Goal: Information Seeking & Learning: Find contact information

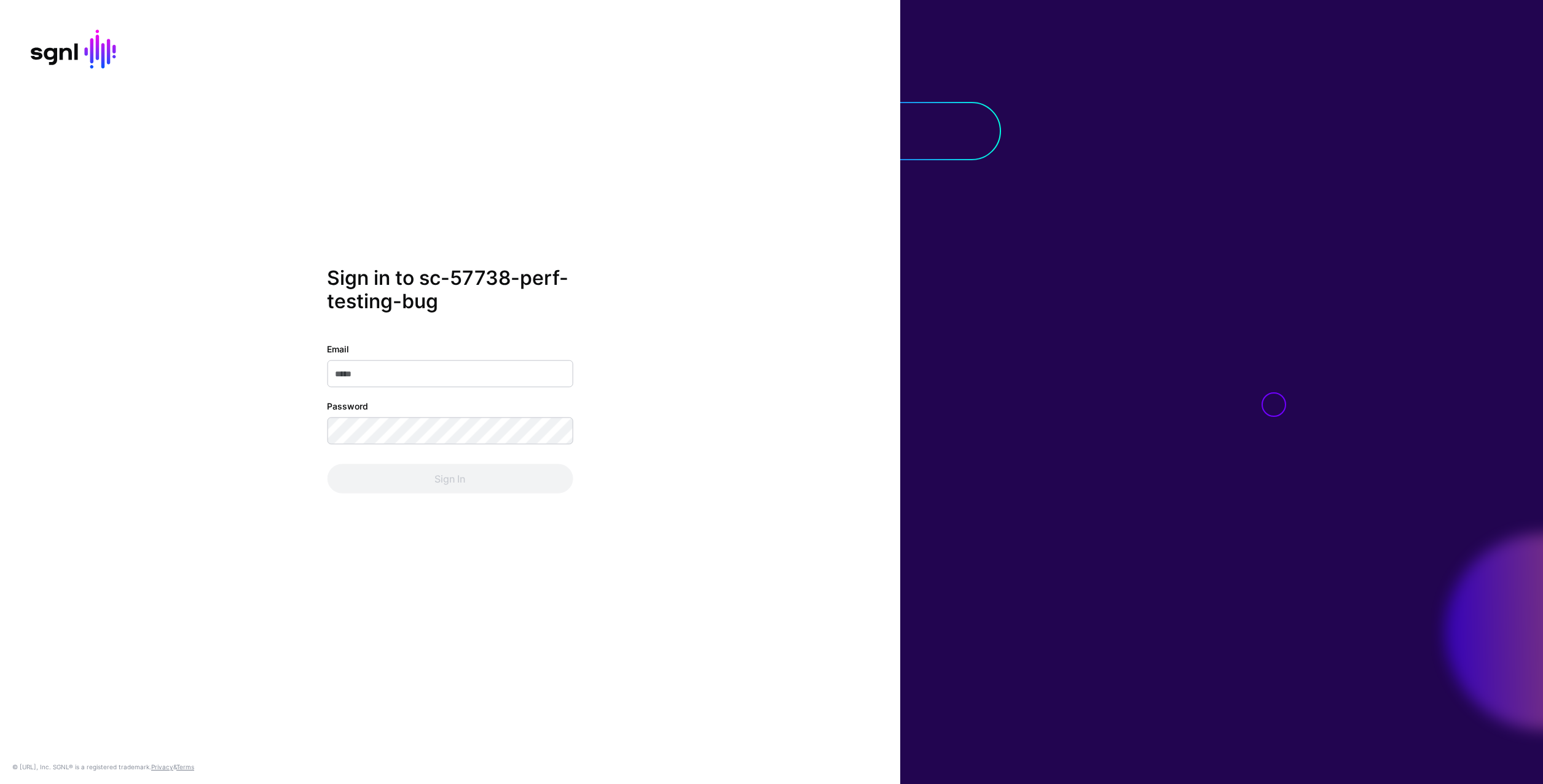
drag, startPoint x: 458, startPoint y: 356, endPoint x: 456, endPoint y: 375, distance: 19.1
click at [456, 359] on div "Email" at bounding box center [450, 365] width 246 height 45
click at [456, 372] on input "Email" at bounding box center [450, 374] width 246 height 27
type input "**********"
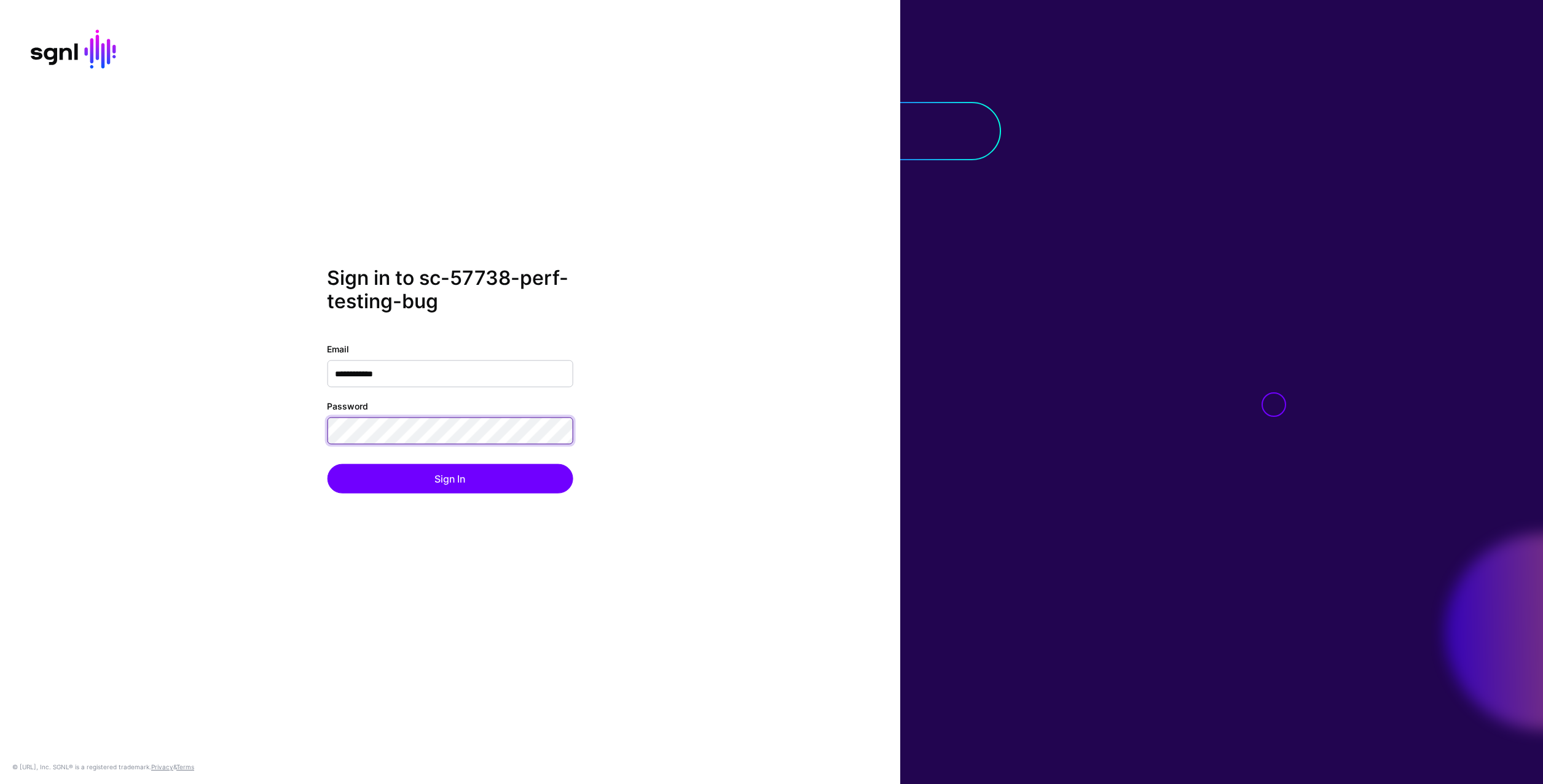
click at [327, 465] on button "Sign In" at bounding box center [450, 479] width 246 height 30
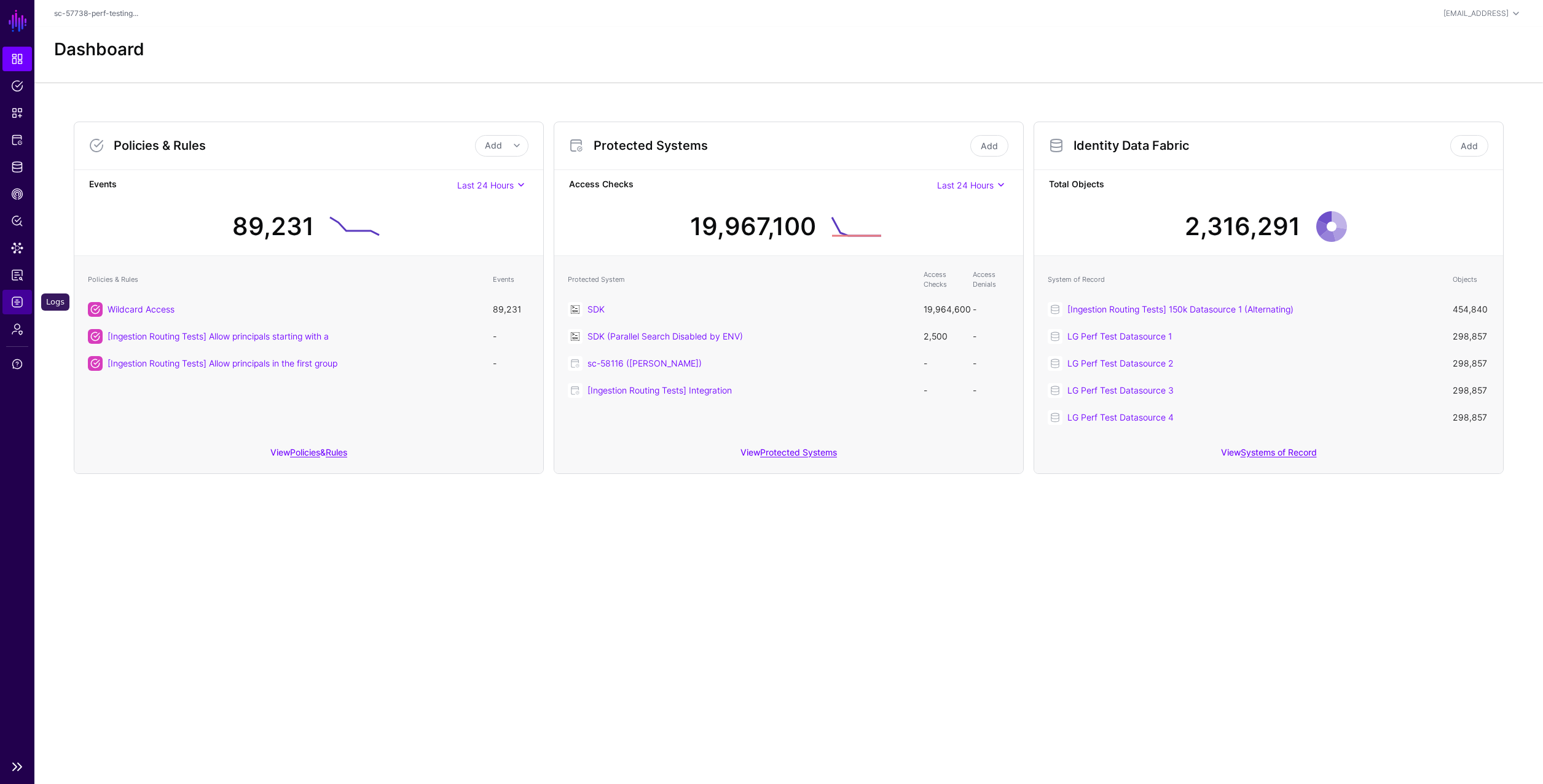
click at [24, 296] on link "Logs" at bounding box center [17, 302] width 30 height 24
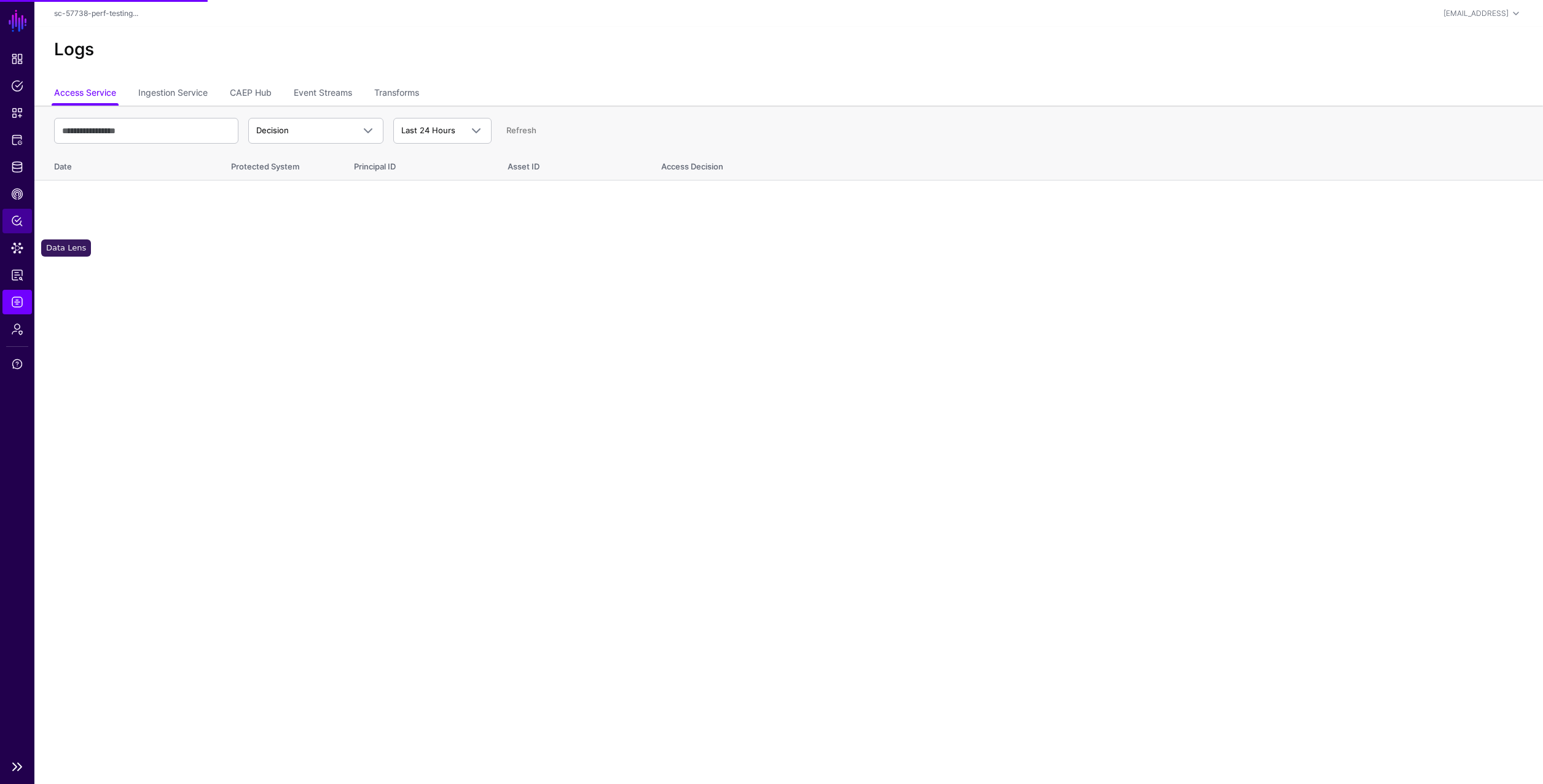
click at [17, 221] on span "Policy Lens" at bounding box center [17, 221] width 12 height 12
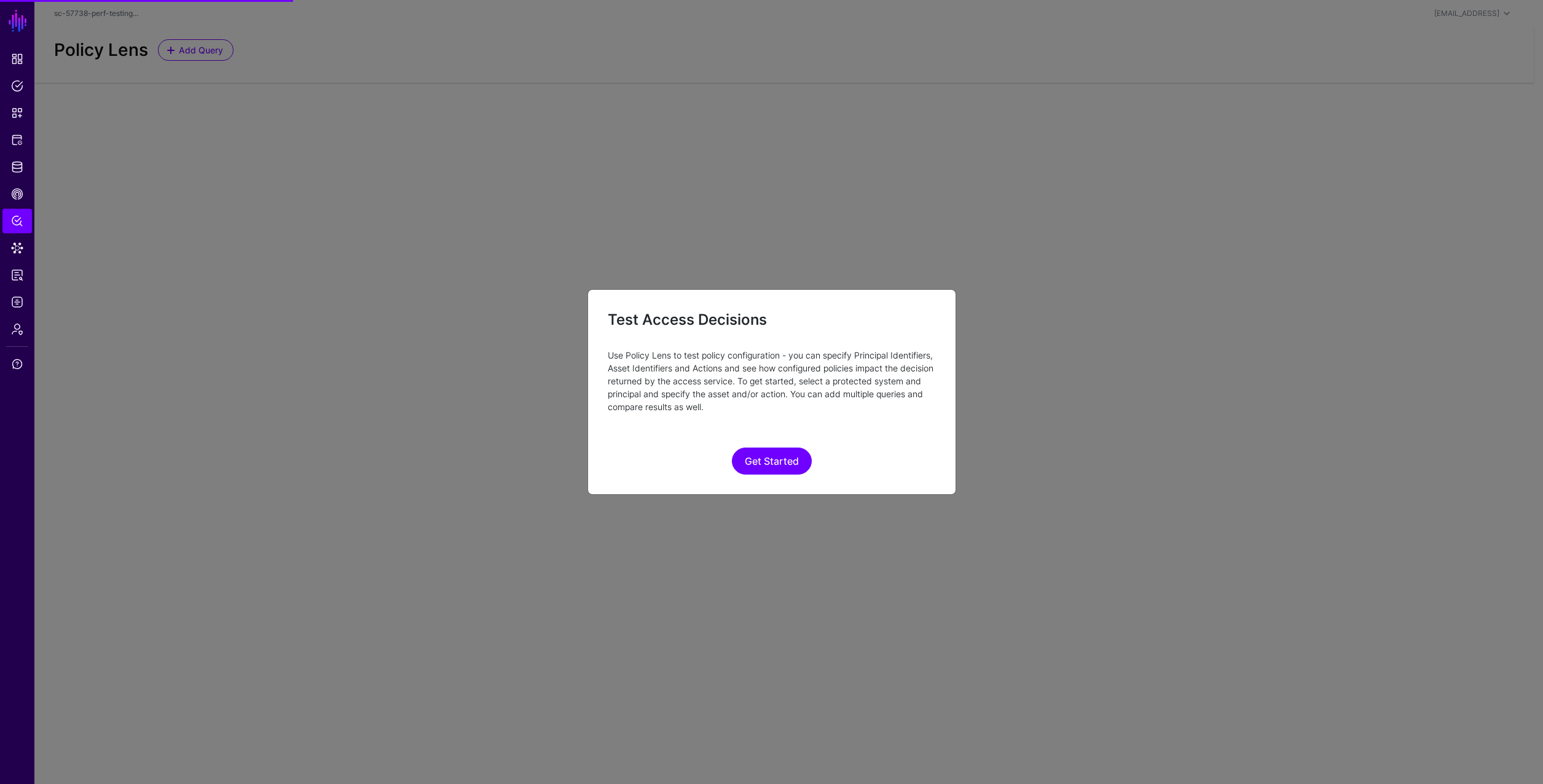
click at [662, 286] on ngb-modal-window "Test Access Decisions Use Policy Lens to test policy configuration - you can sp…" at bounding box center [771, 392] width 1543 height 784
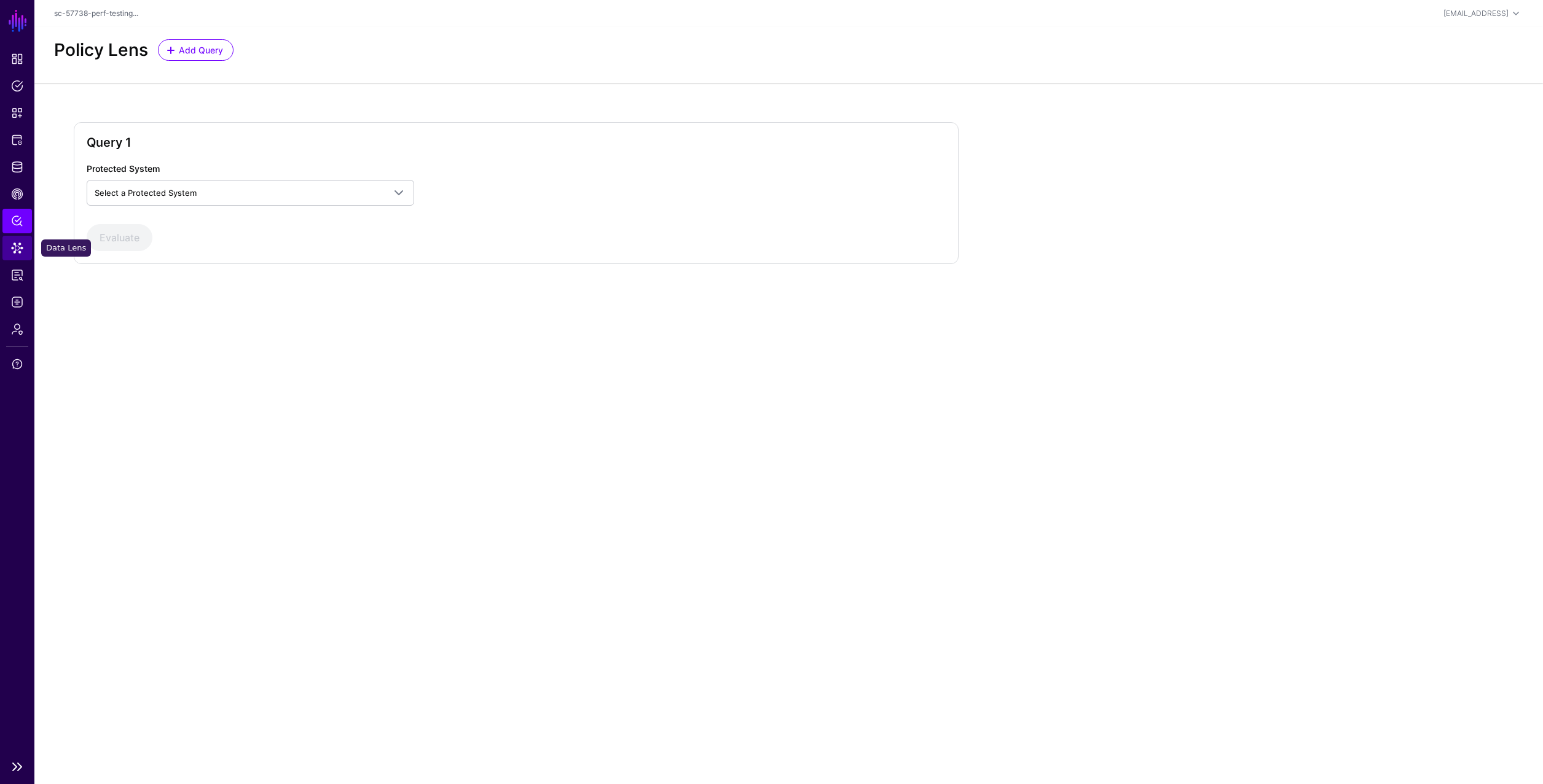
click at [21, 252] on span "Data Lens" at bounding box center [17, 248] width 12 height 12
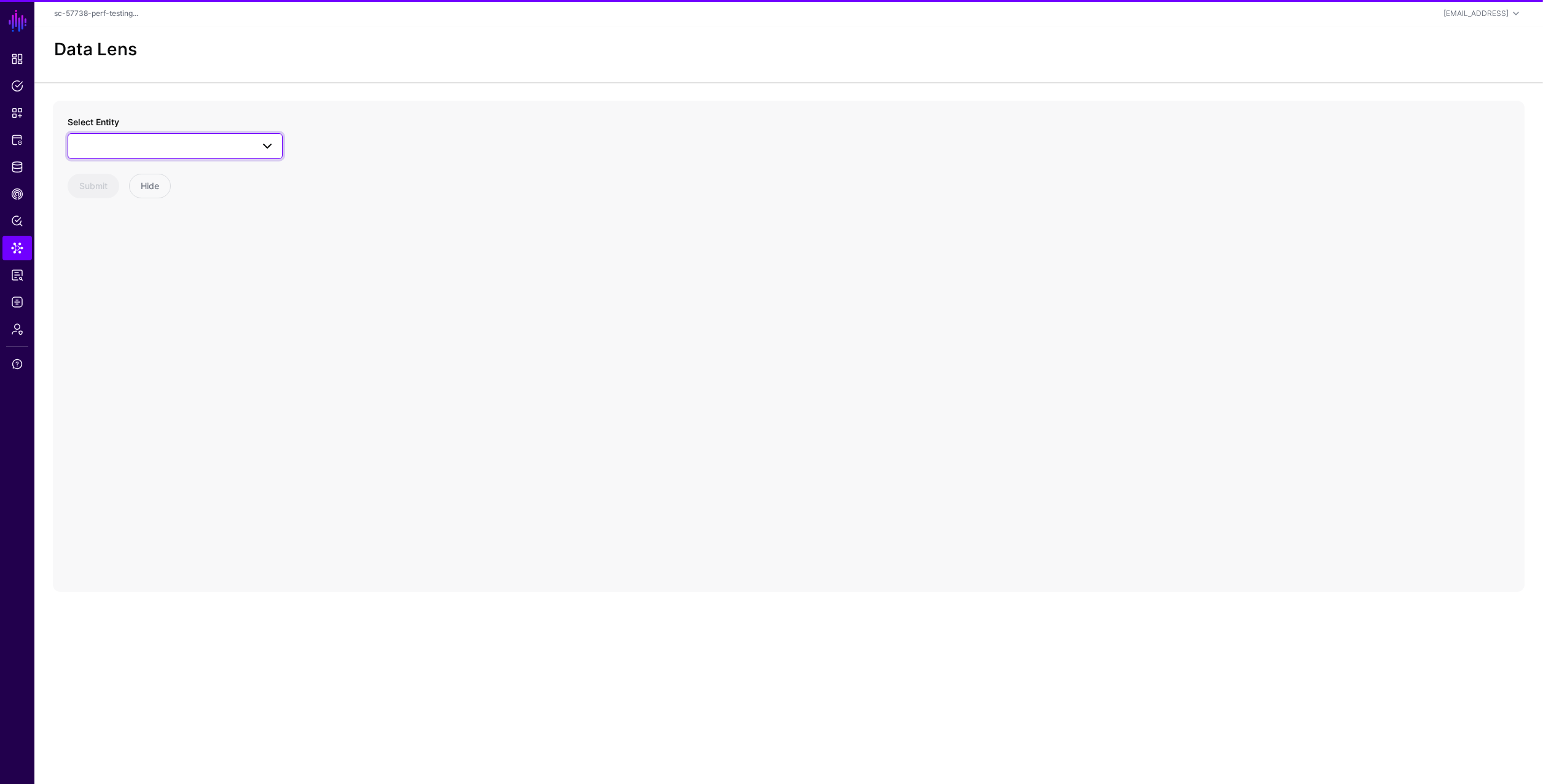
click at [127, 149] on span at bounding box center [175, 146] width 199 height 14
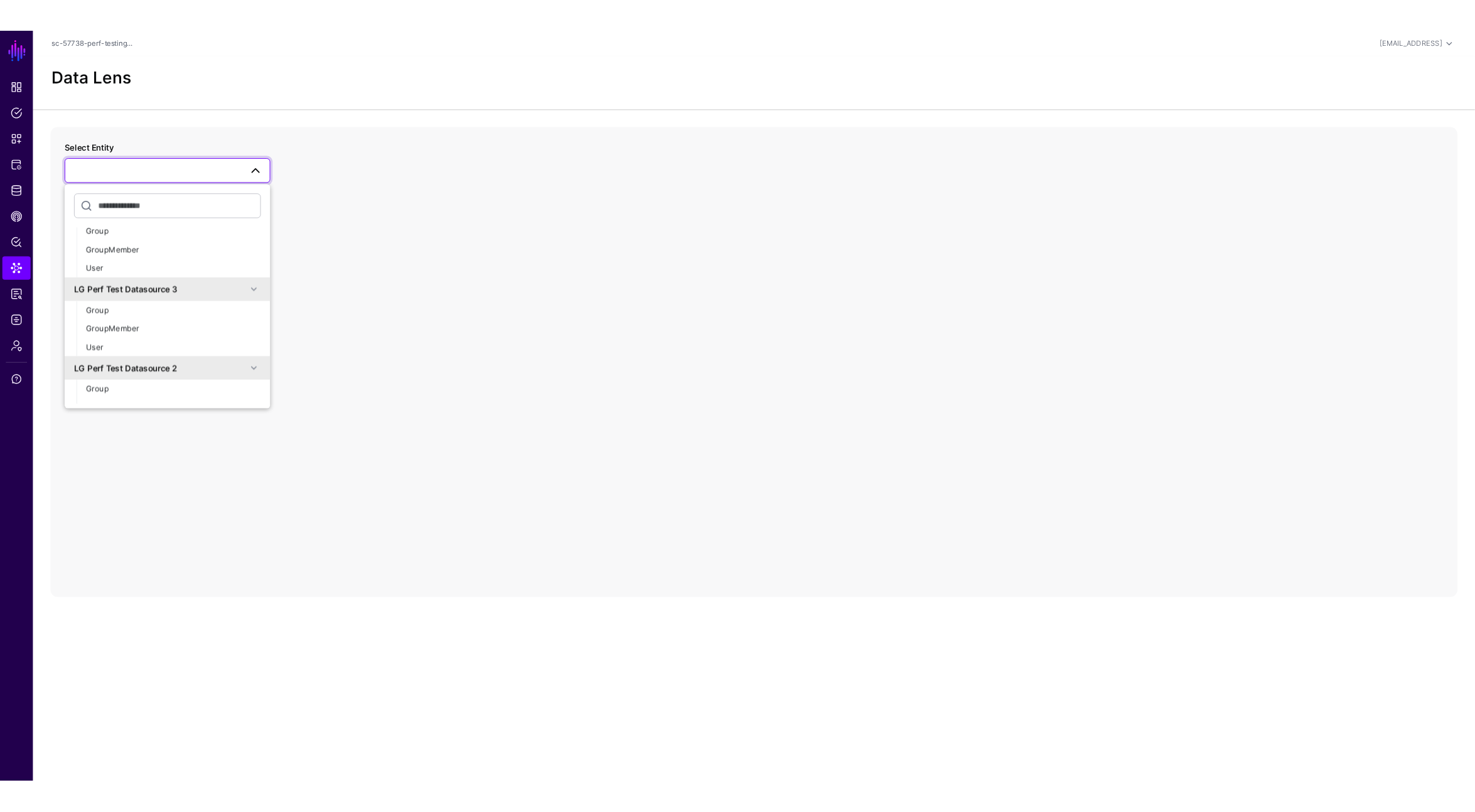
scroll to position [735, 0]
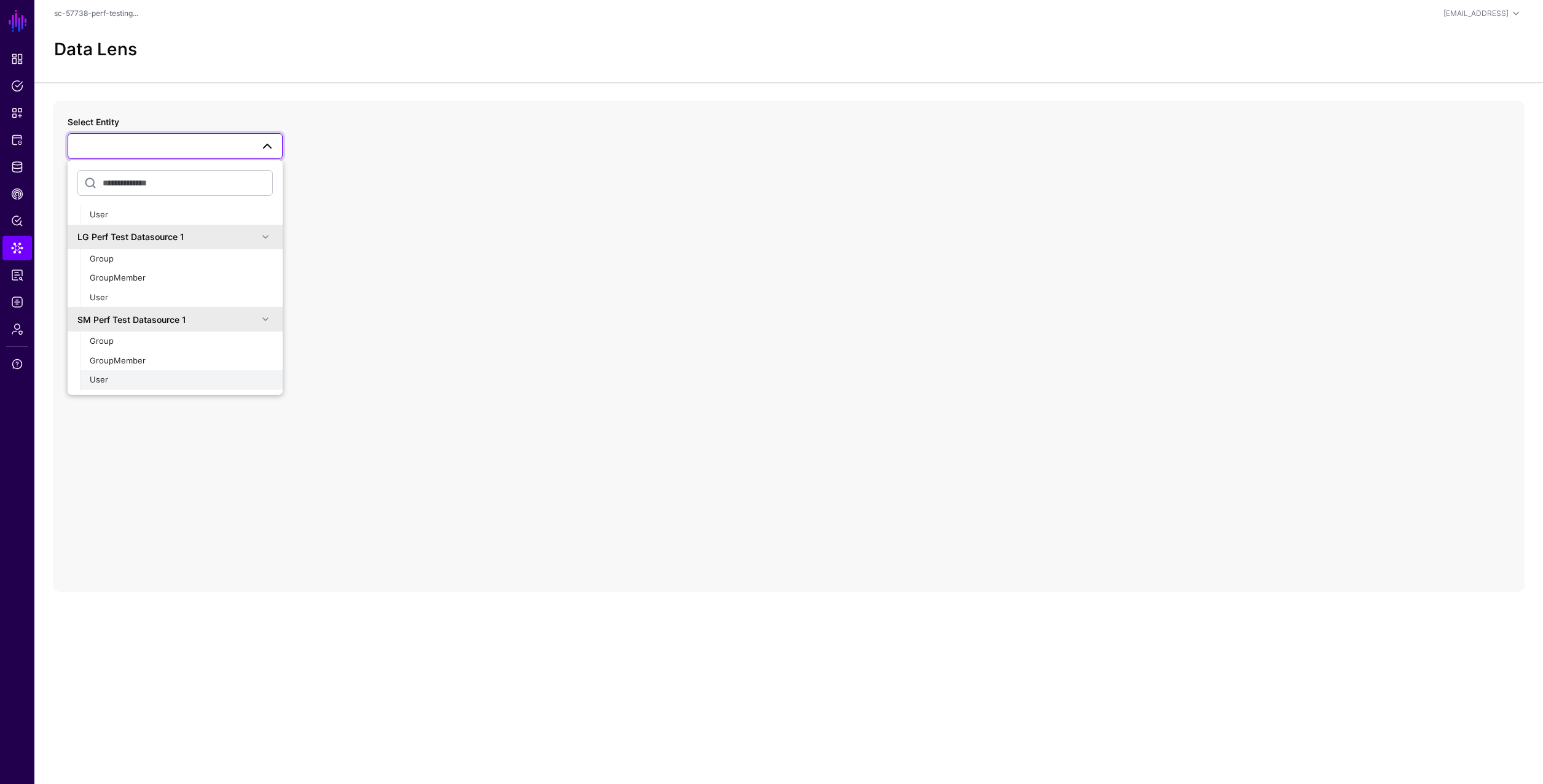
click at [138, 385] on div "User" at bounding box center [181, 380] width 183 height 12
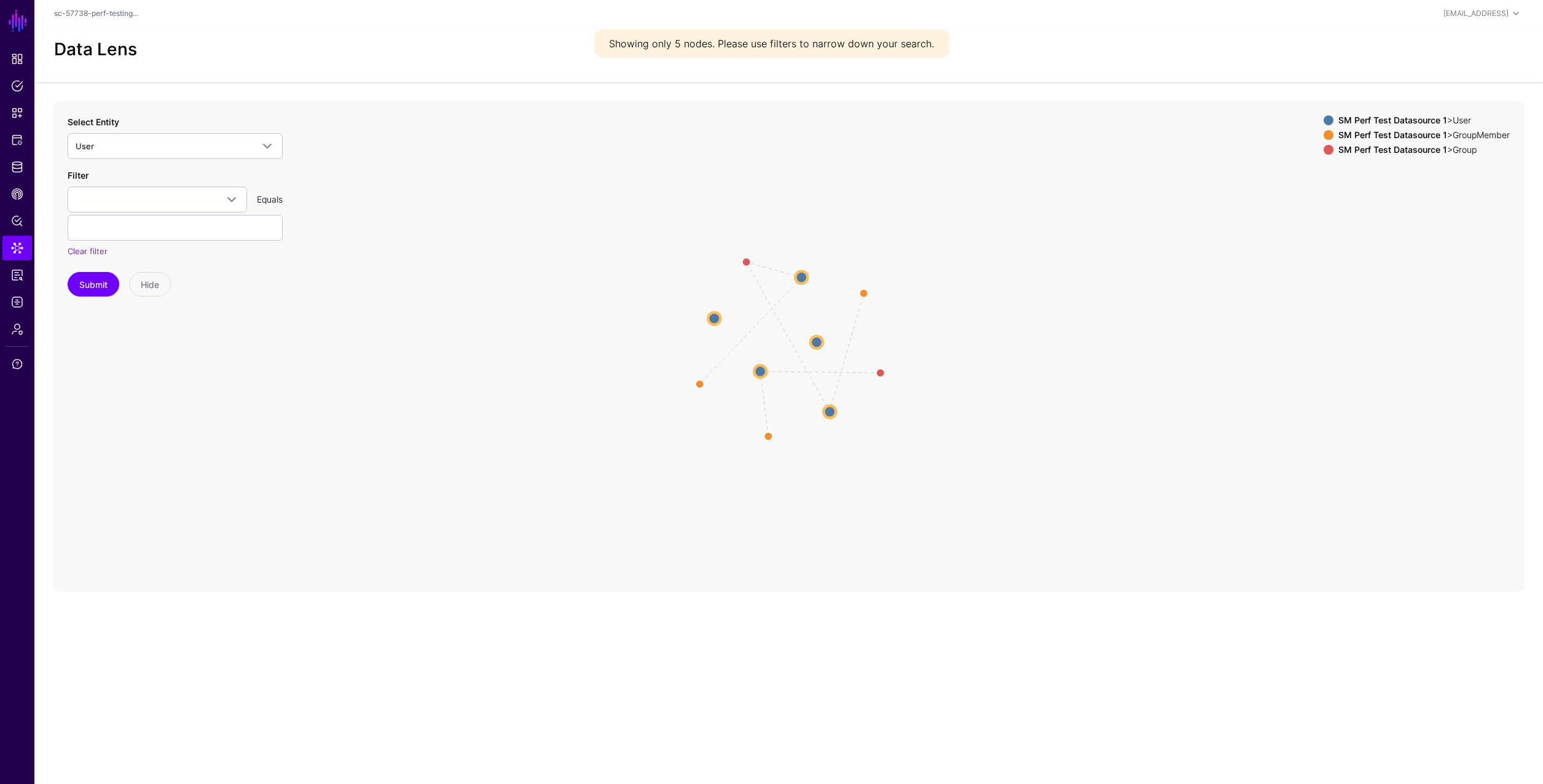
click at [717, 317] on circle at bounding box center [714, 318] width 12 height 12
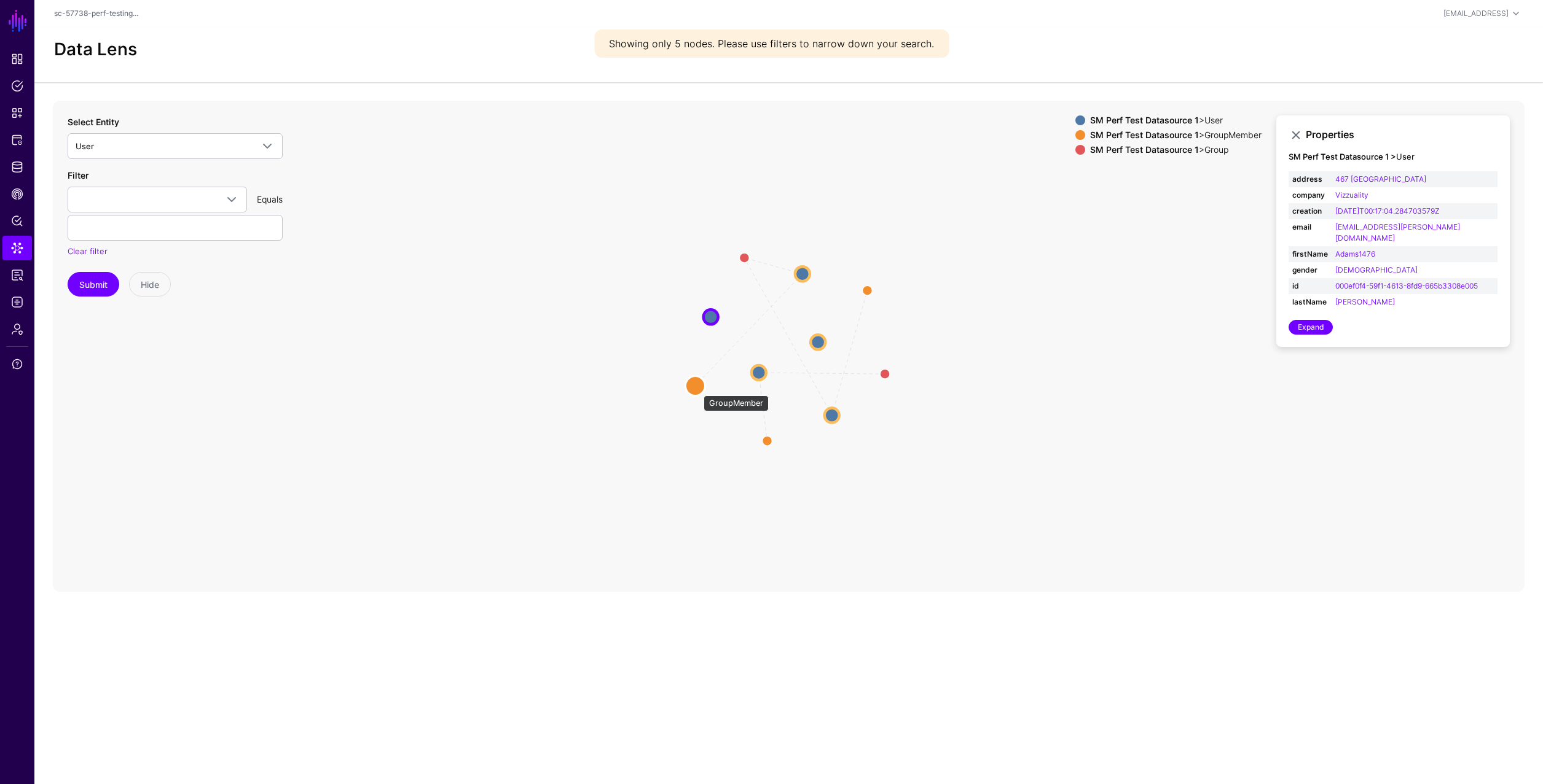
click at [698, 388] on circle at bounding box center [695, 386] width 20 height 20
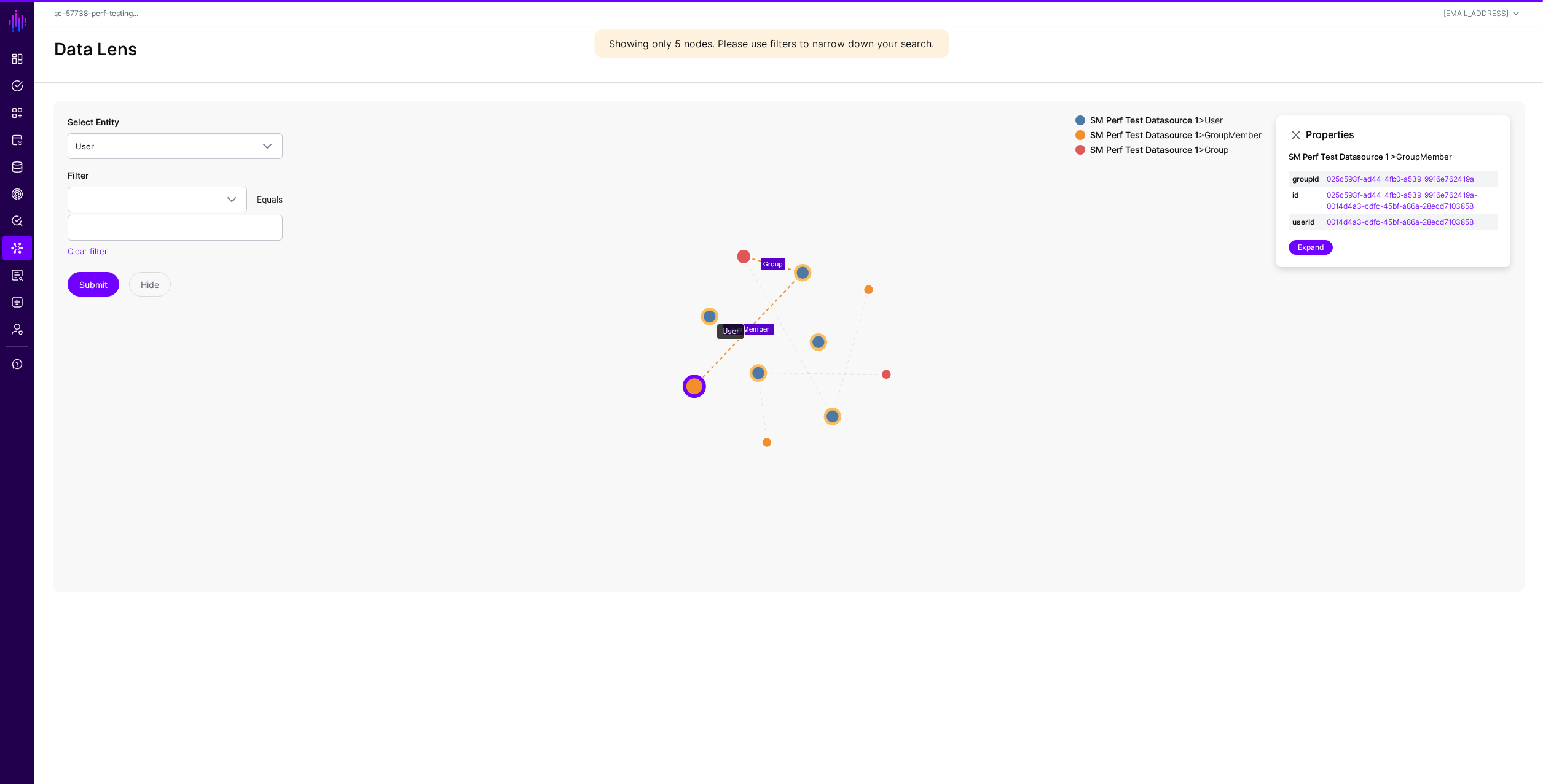
click at [710, 315] on circle at bounding box center [709, 316] width 14 height 14
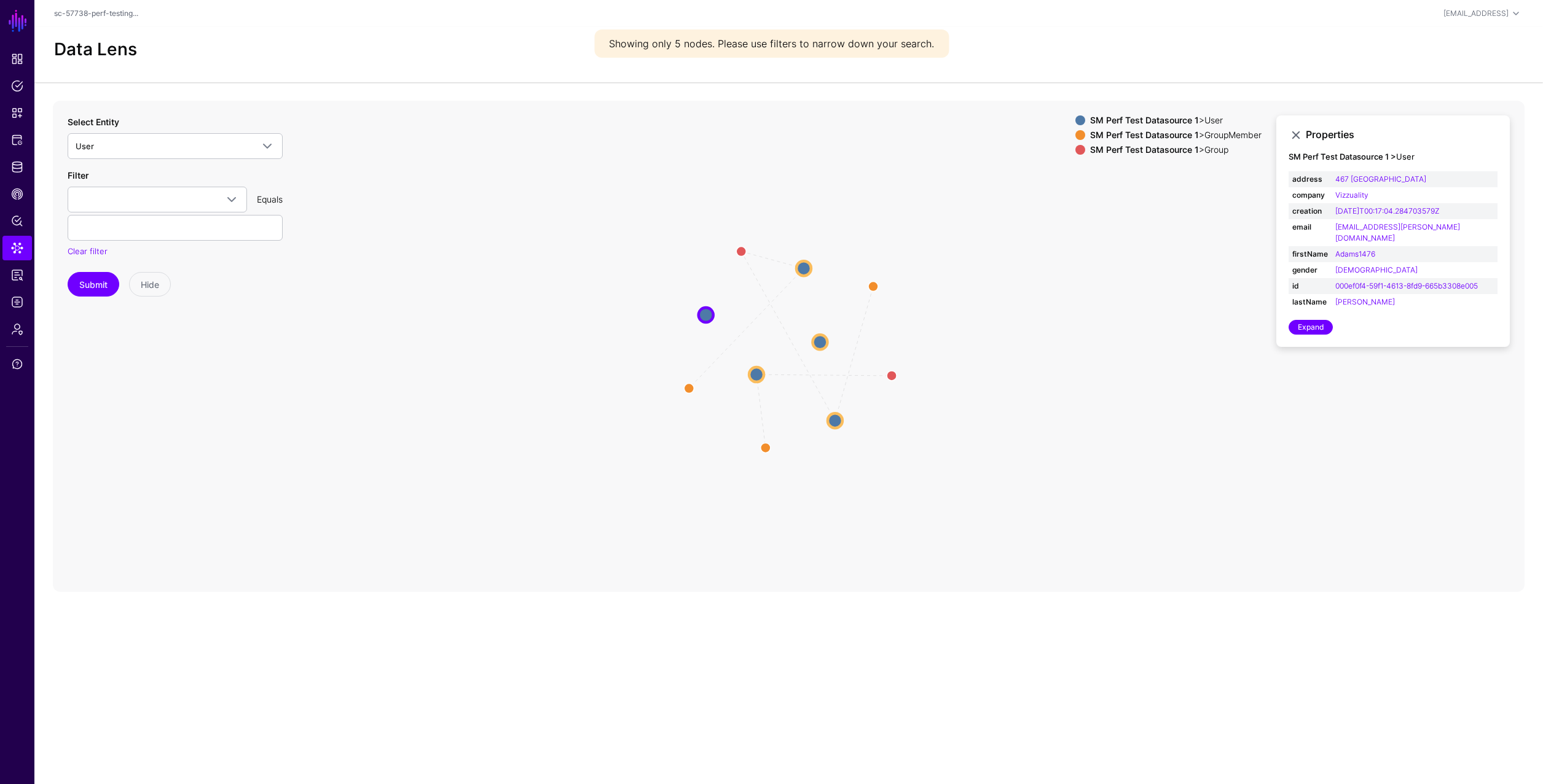
click at [577, 304] on icon "Group UserMember Group UserMember Group UserMember GroupMember GroupMember Grou…" at bounding box center [788, 346] width 1471 height 492
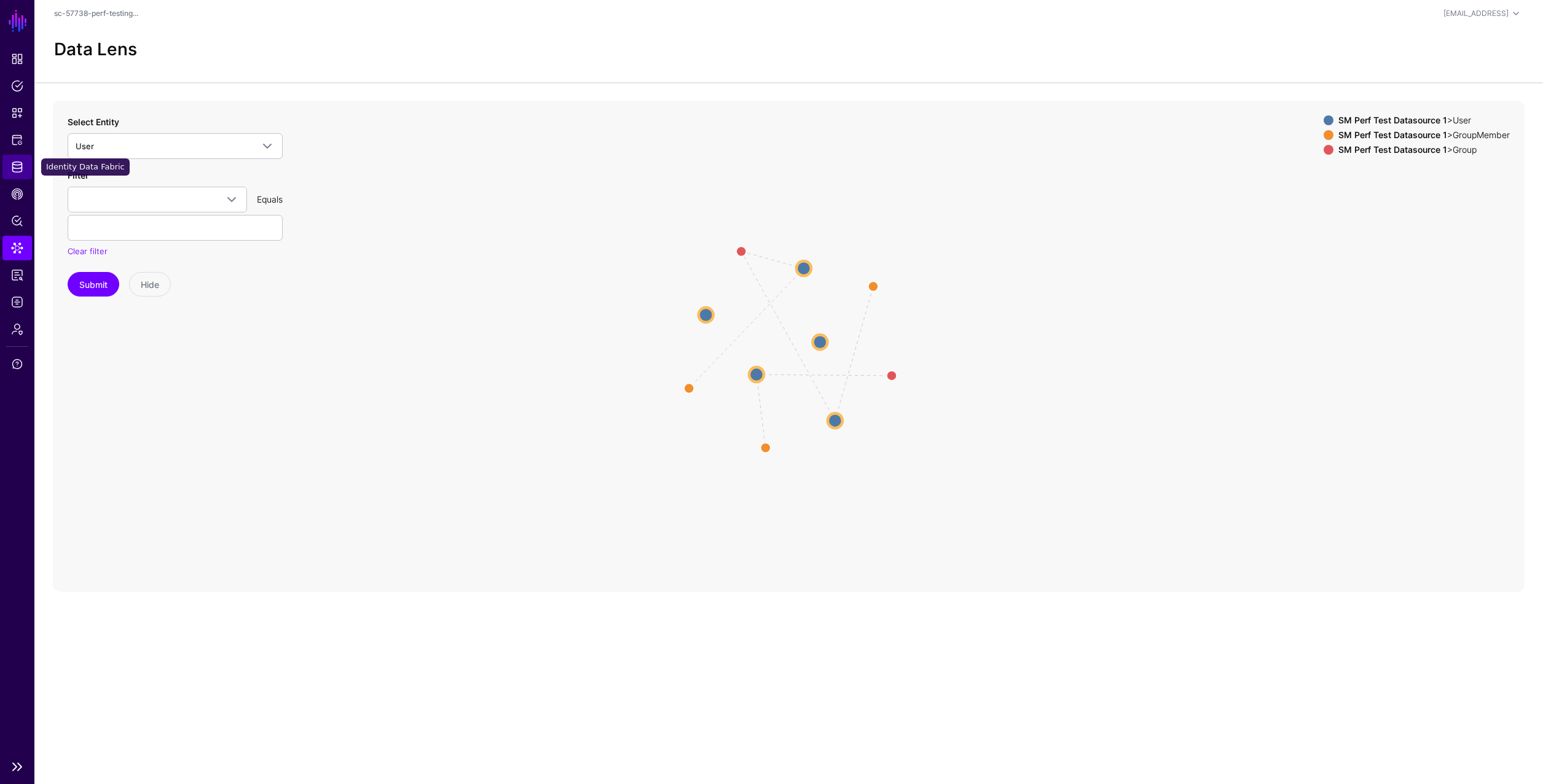
click at [22, 163] on span "Identity Data Fabric" at bounding box center [17, 167] width 12 height 12
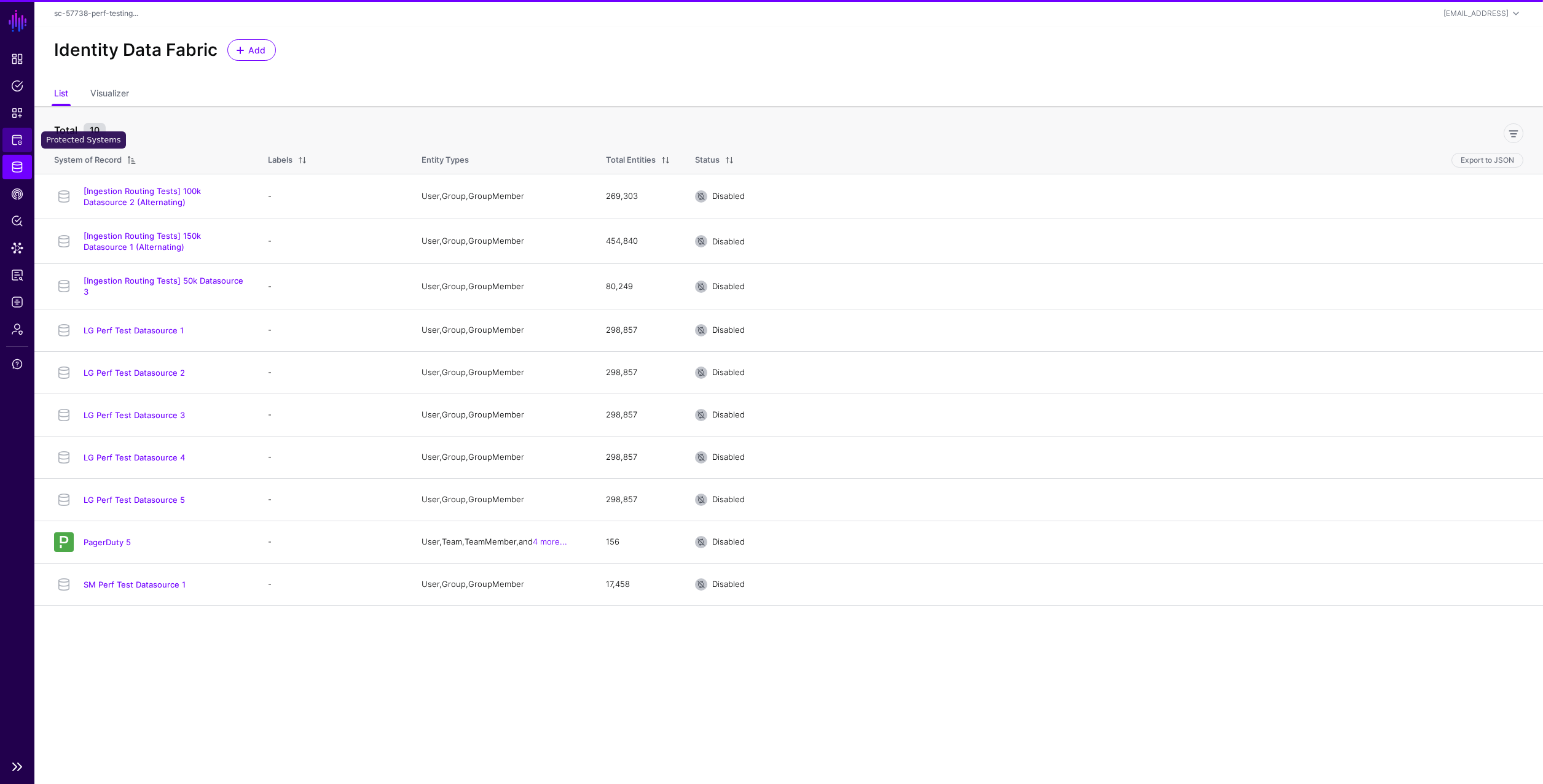
click at [14, 139] on span "Protected Systems" at bounding box center [17, 140] width 12 height 12
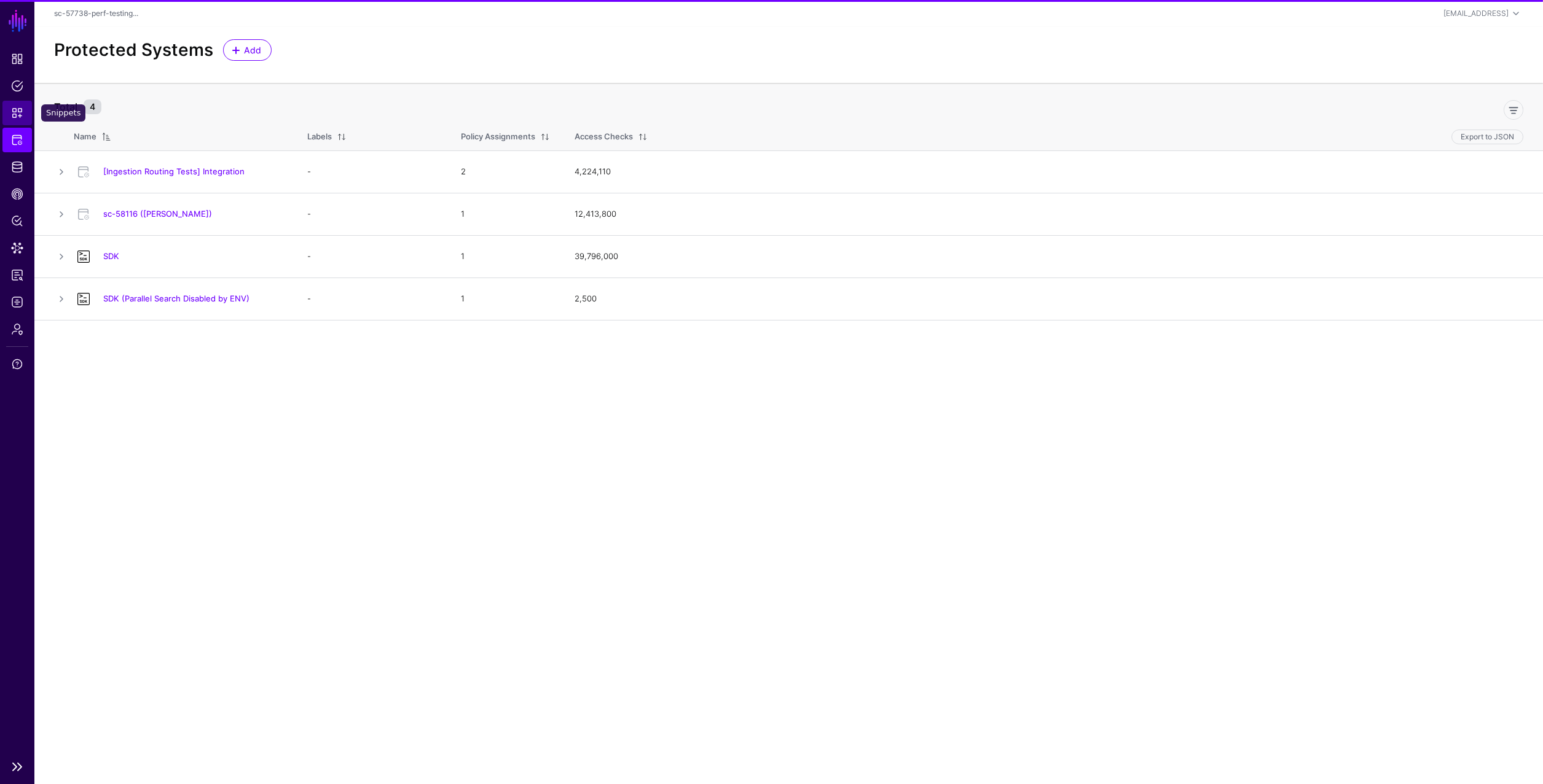
click at [15, 118] on link "Snippets" at bounding box center [17, 112] width 30 height 24
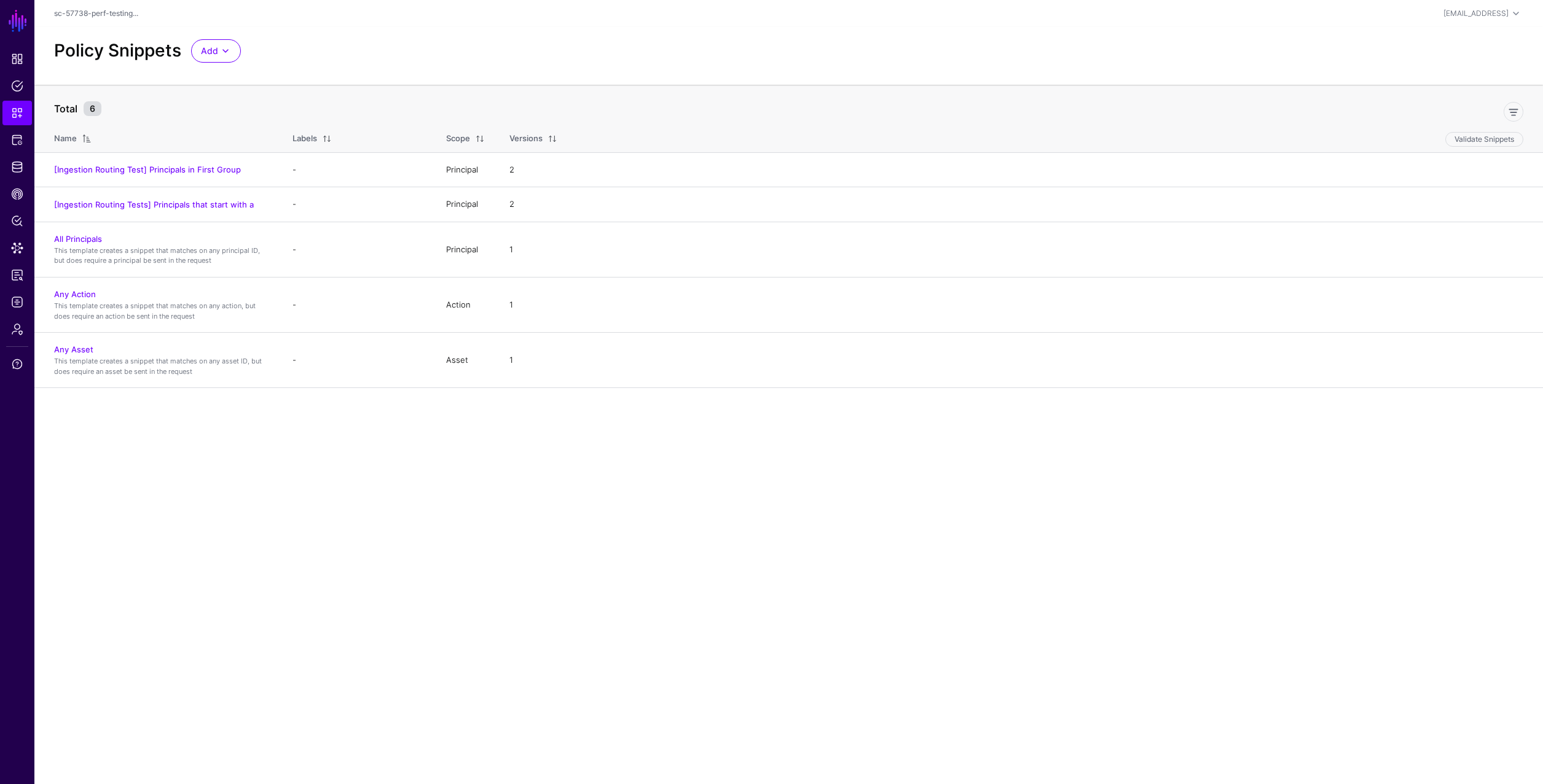
click at [164, 424] on main "SGNL Dashboard Policies Snippets Protected Systems Identity Data Fabric CAEP Hu…" at bounding box center [771, 392] width 1543 height 784
click at [22, 138] on span "Protected Systems" at bounding box center [17, 140] width 12 height 12
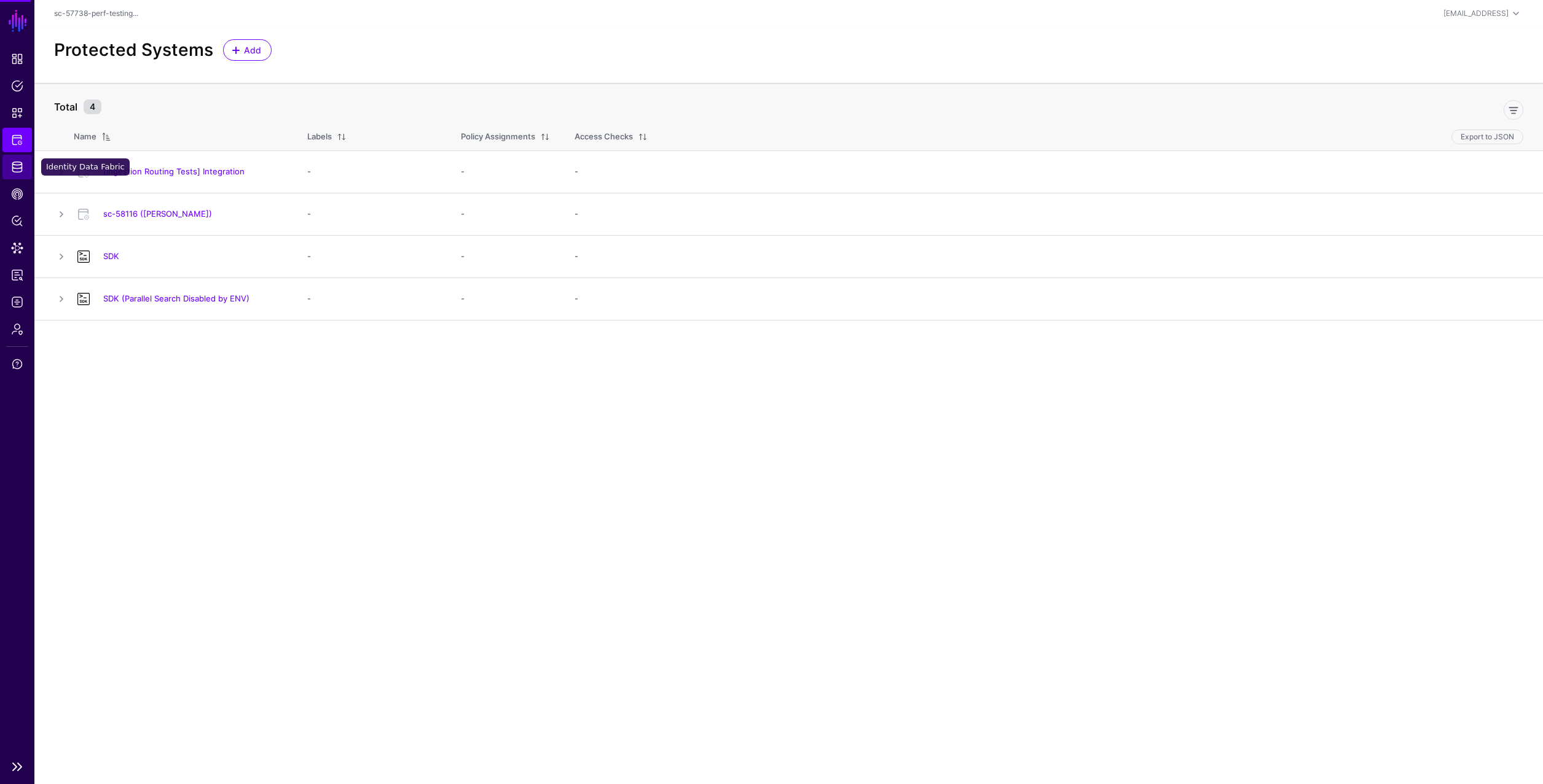
click at [24, 162] on link "Identity Data Fabric" at bounding box center [17, 167] width 30 height 24
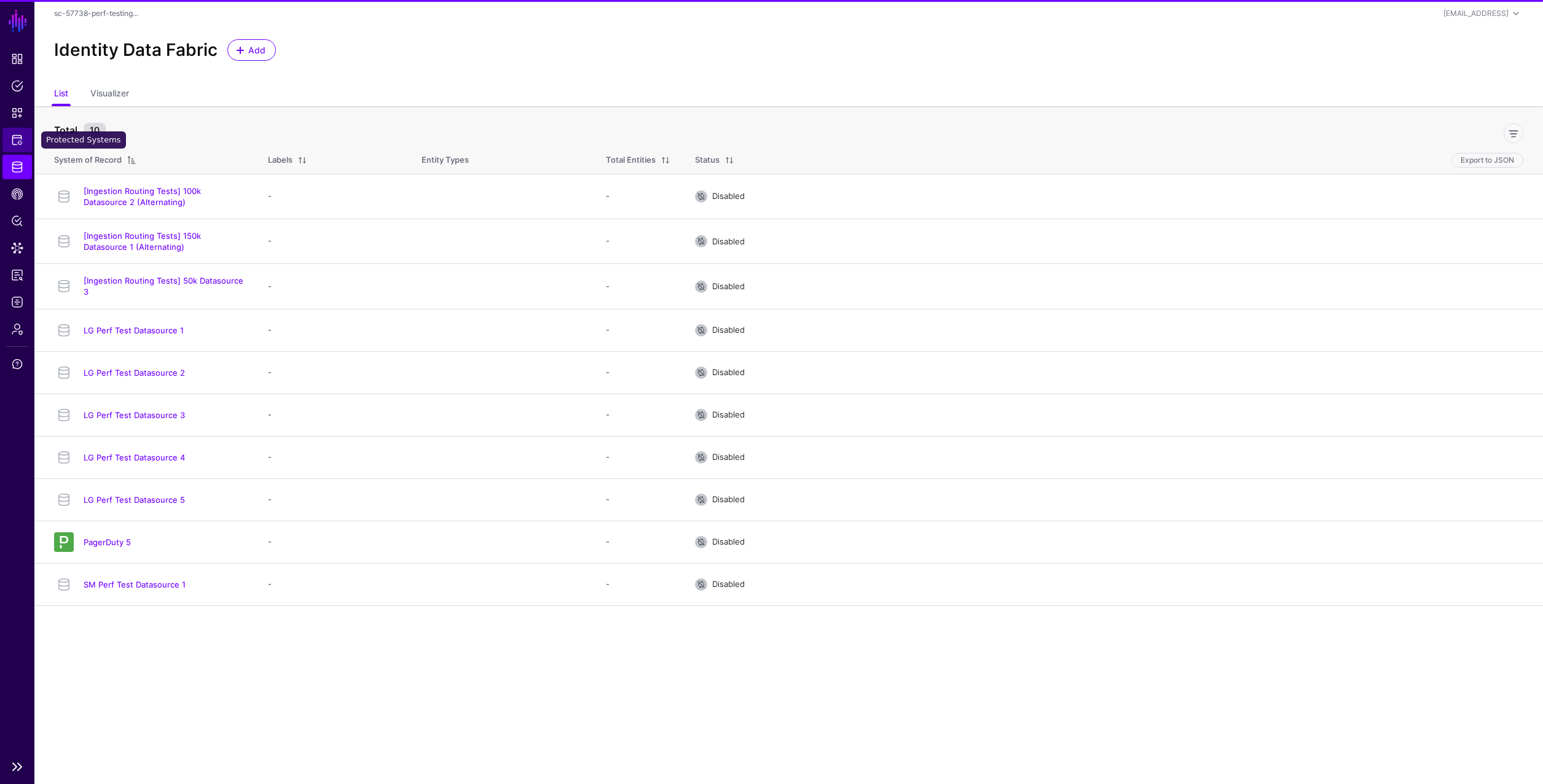
click at [18, 139] on span "Protected Systems" at bounding box center [17, 140] width 12 height 12
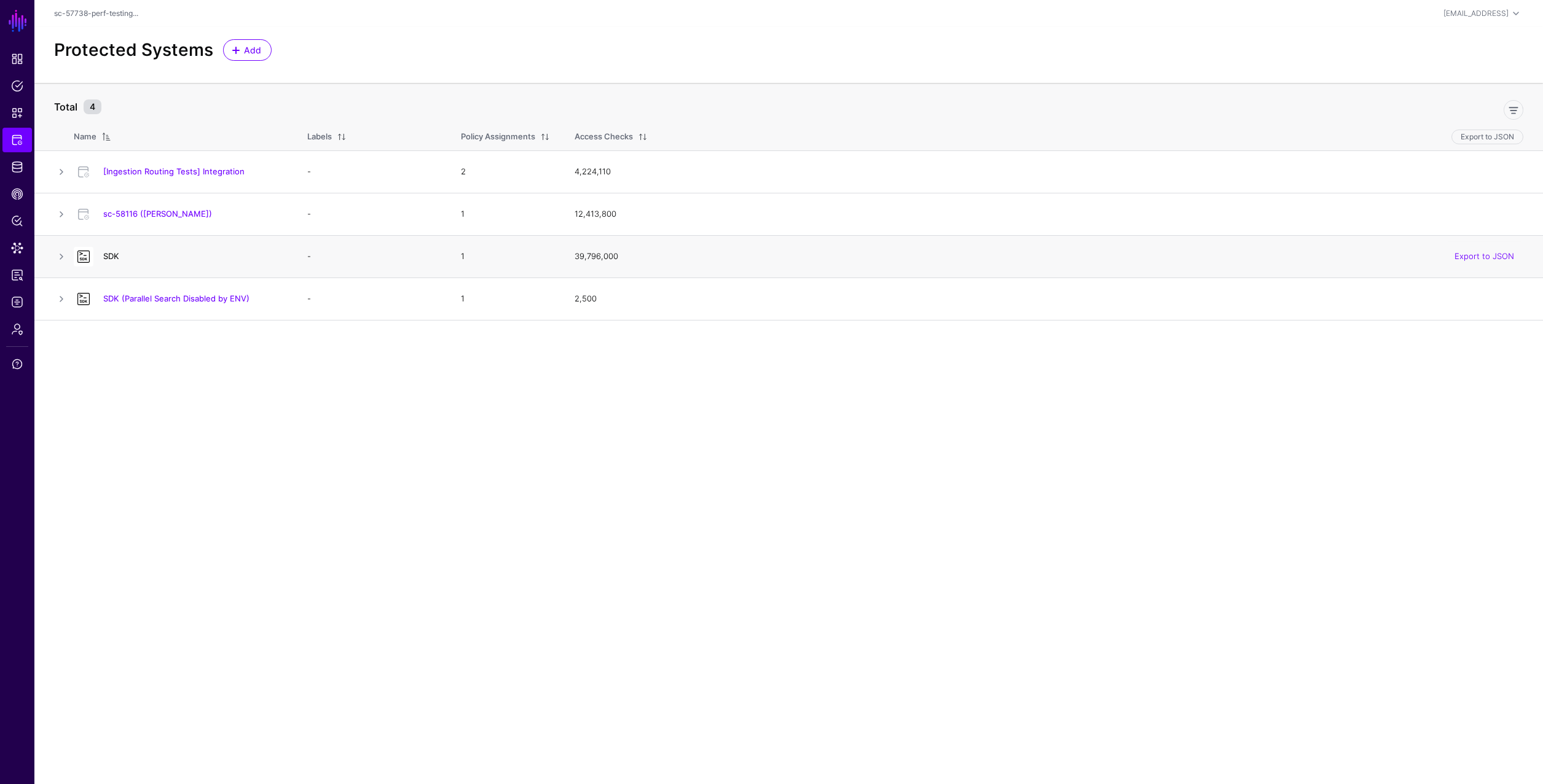
click at [112, 257] on link "SDK" at bounding box center [111, 256] width 16 height 10
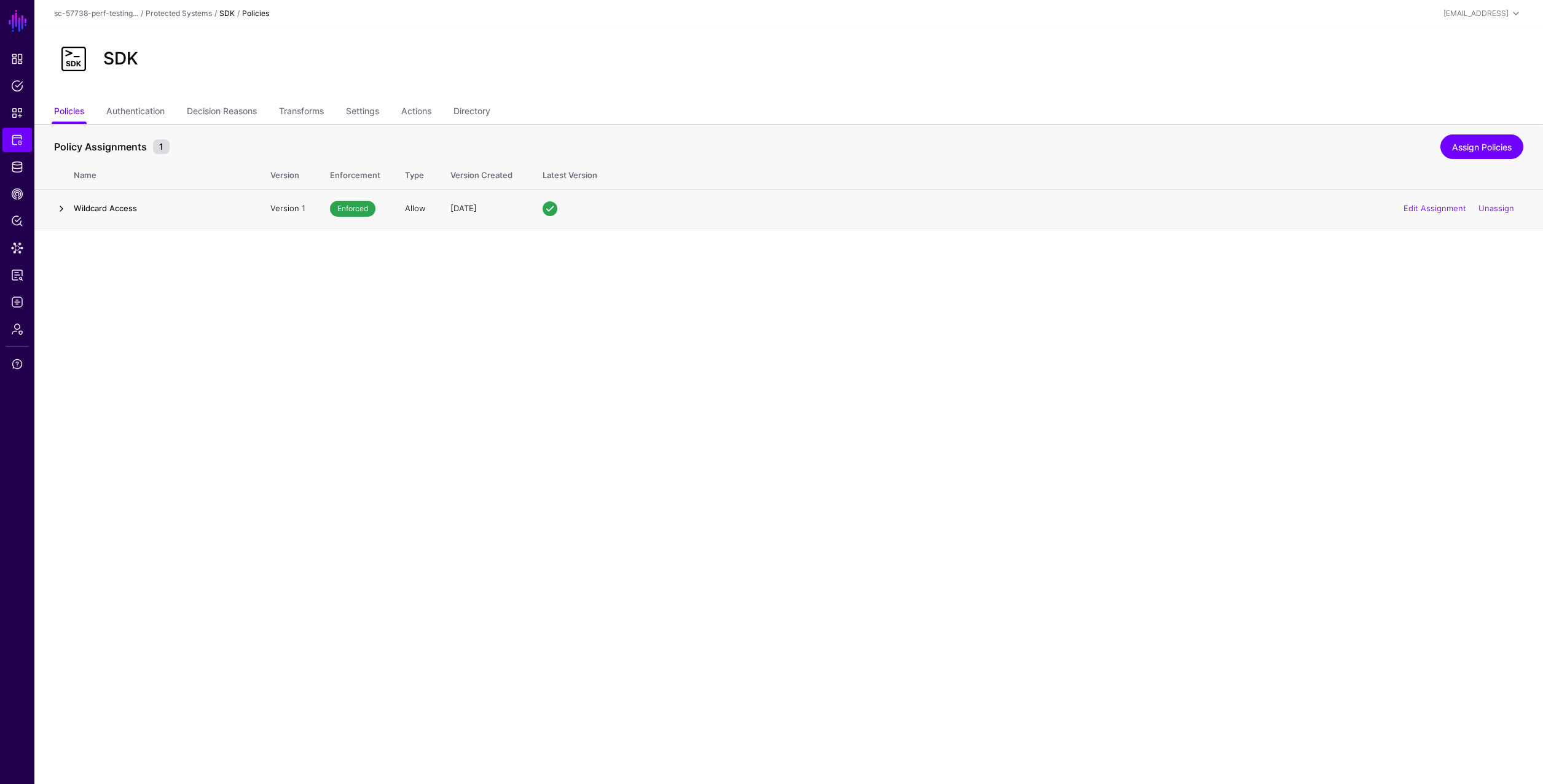
click at [59, 212] on link at bounding box center [61, 209] width 14 height 14
click at [63, 211] on link at bounding box center [61, 209] width 14 height 14
click at [154, 119] on link "Authentication" at bounding box center [135, 112] width 59 height 24
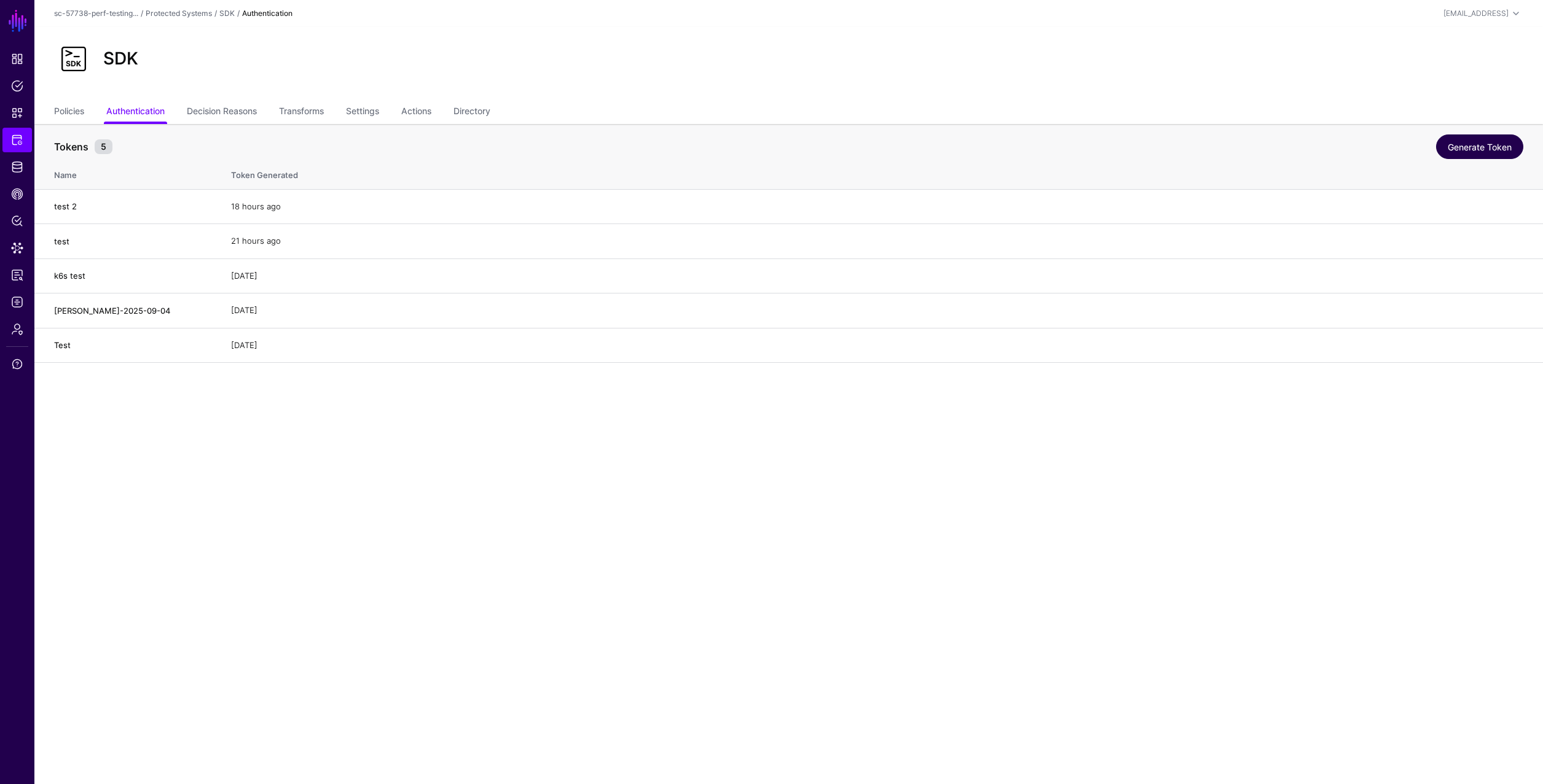
click at [1479, 140] on link "Generate Token" at bounding box center [1479, 147] width 87 height 24
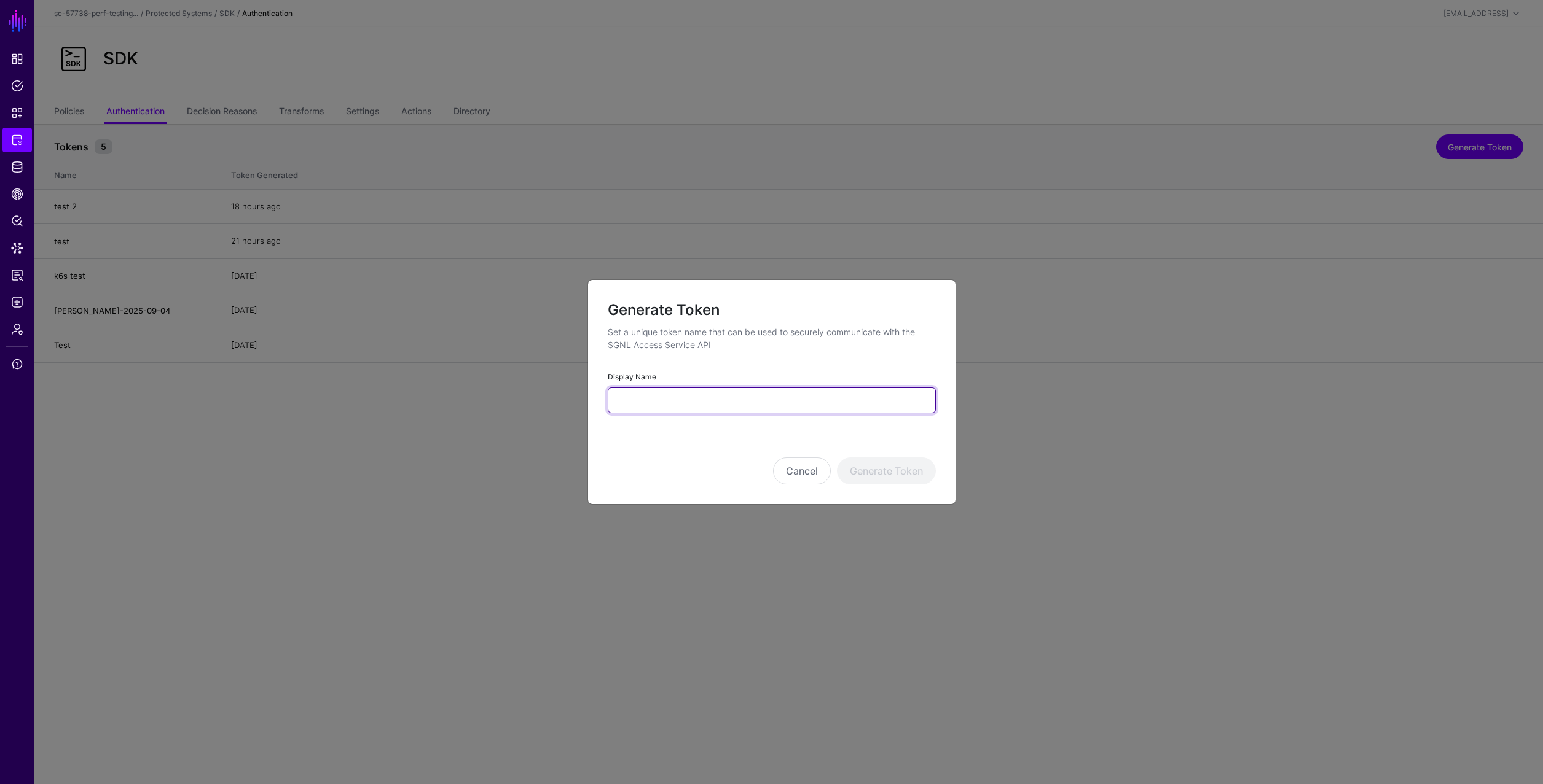
click at [638, 388] on input "Display Name" at bounding box center [771, 400] width 328 height 26
paste input "**********"
type input "**********"
click at [905, 477] on button "Generate Token" at bounding box center [886, 471] width 99 height 27
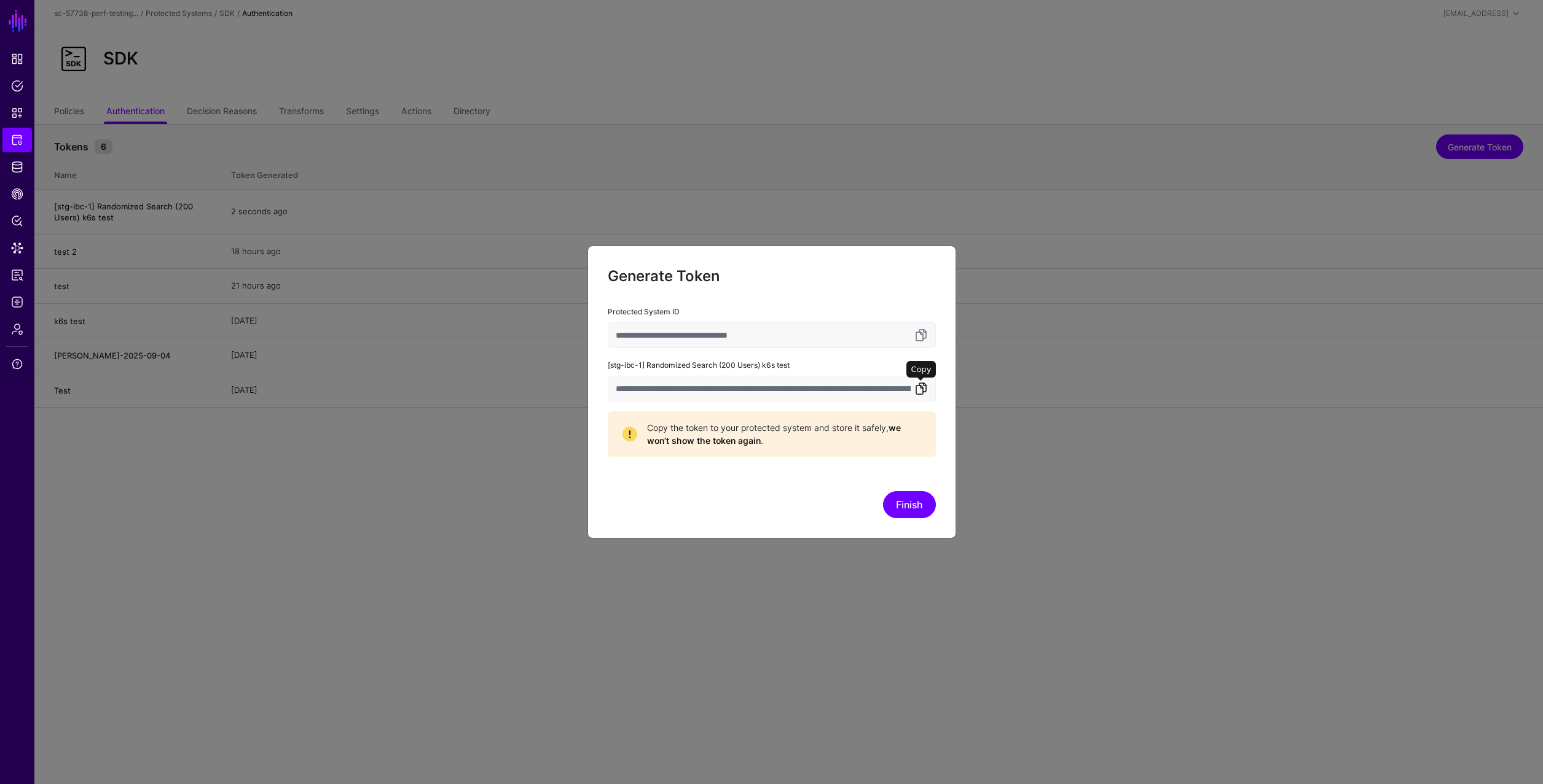
click at [924, 389] on link at bounding box center [921, 388] width 14 height 14
click at [914, 498] on button "Finish" at bounding box center [909, 505] width 53 height 27
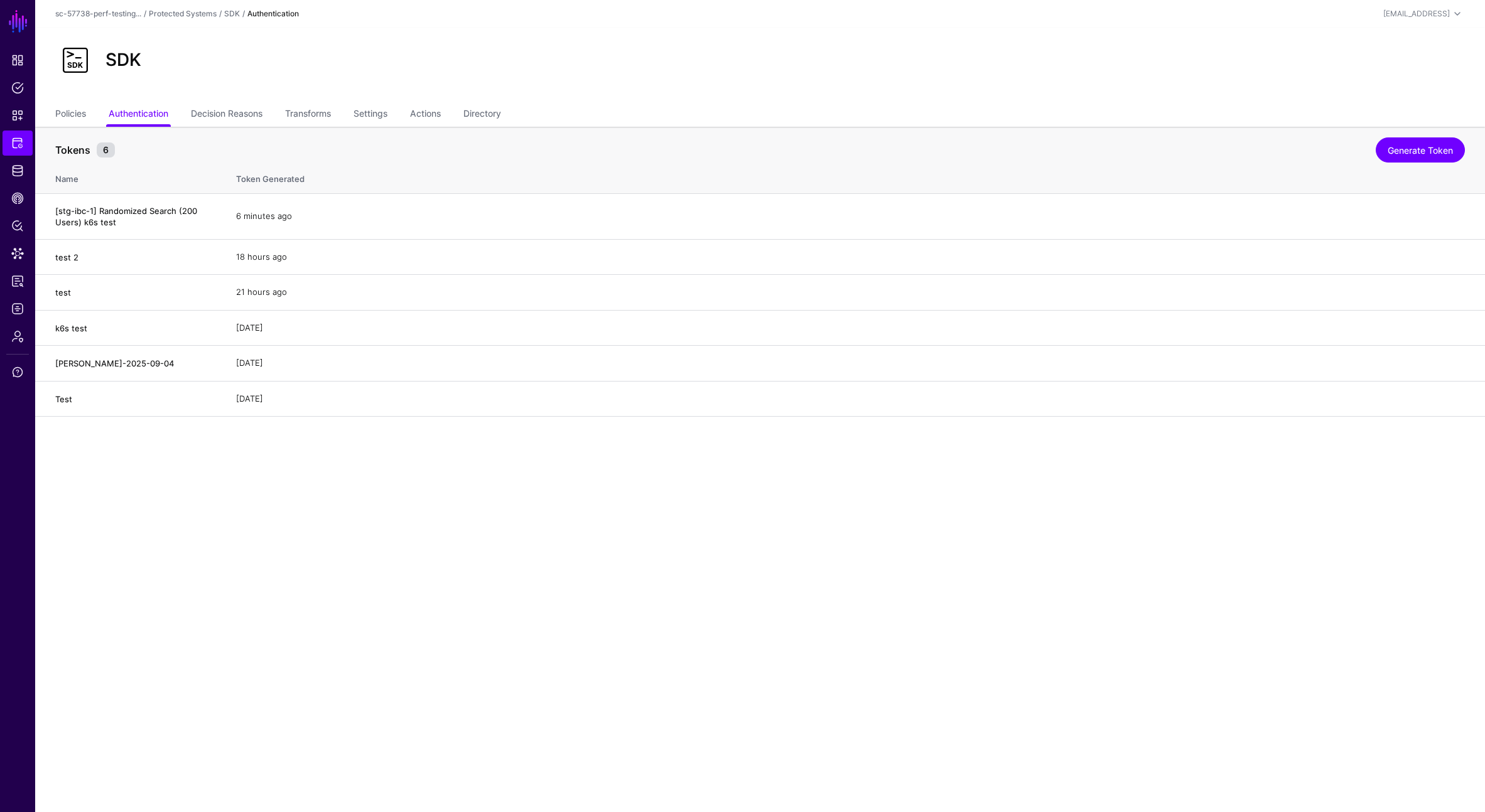
click at [465, 81] on div "SDK" at bounding box center [760, 65] width 1450 height 75
click at [25, 249] on link "Data Lens" at bounding box center [17, 253] width 30 height 25
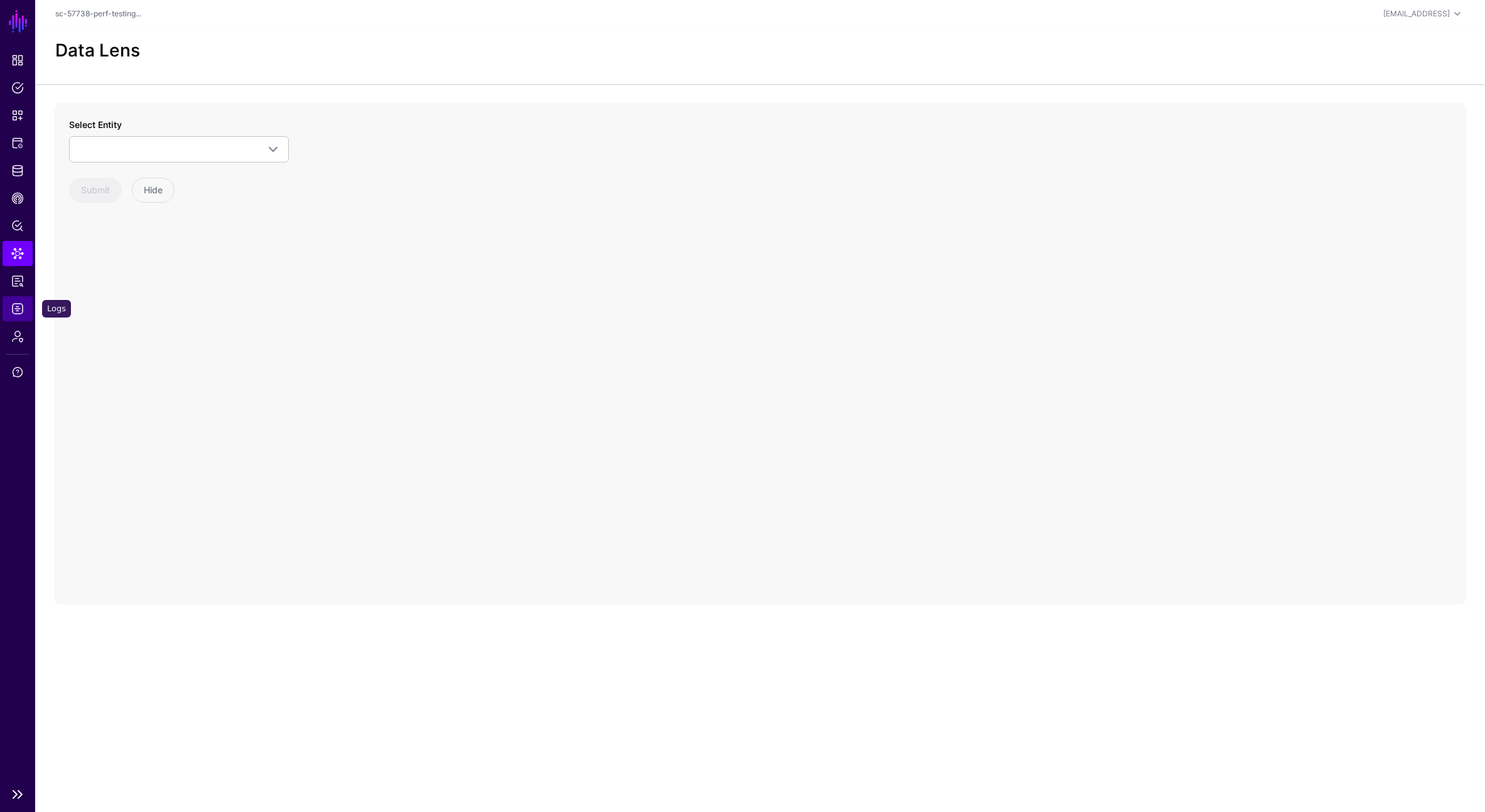
click at [19, 312] on span "Logs" at bounding box center [17, 308] width 13 height 13
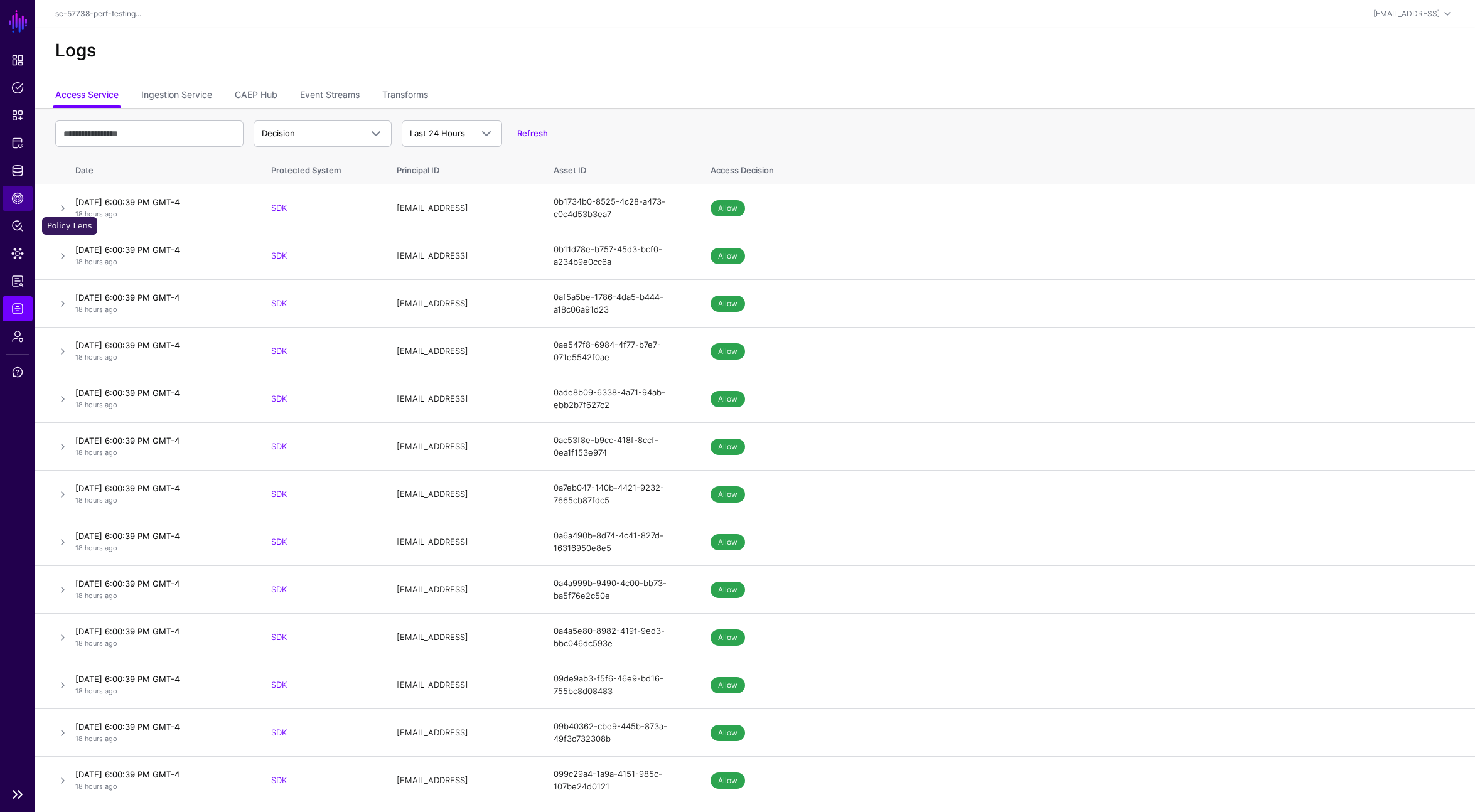
click at [15, 195] on span "CAEP Hub" at bounding box center [17, 198] width 13 height 13
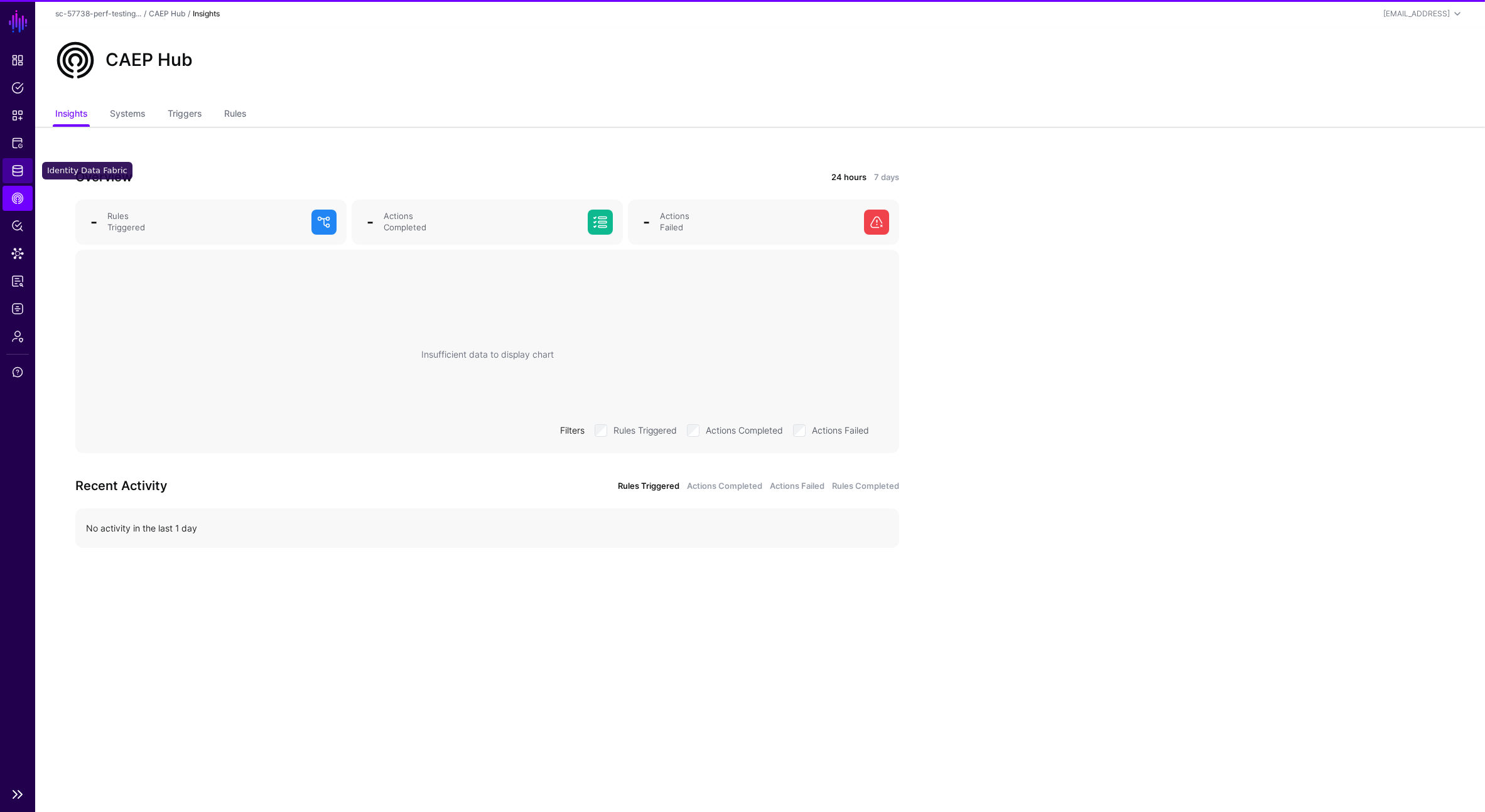
click at [18, 165] on span "Identity Data Fabric" at bounding box center [17, 171] width 13 height 13
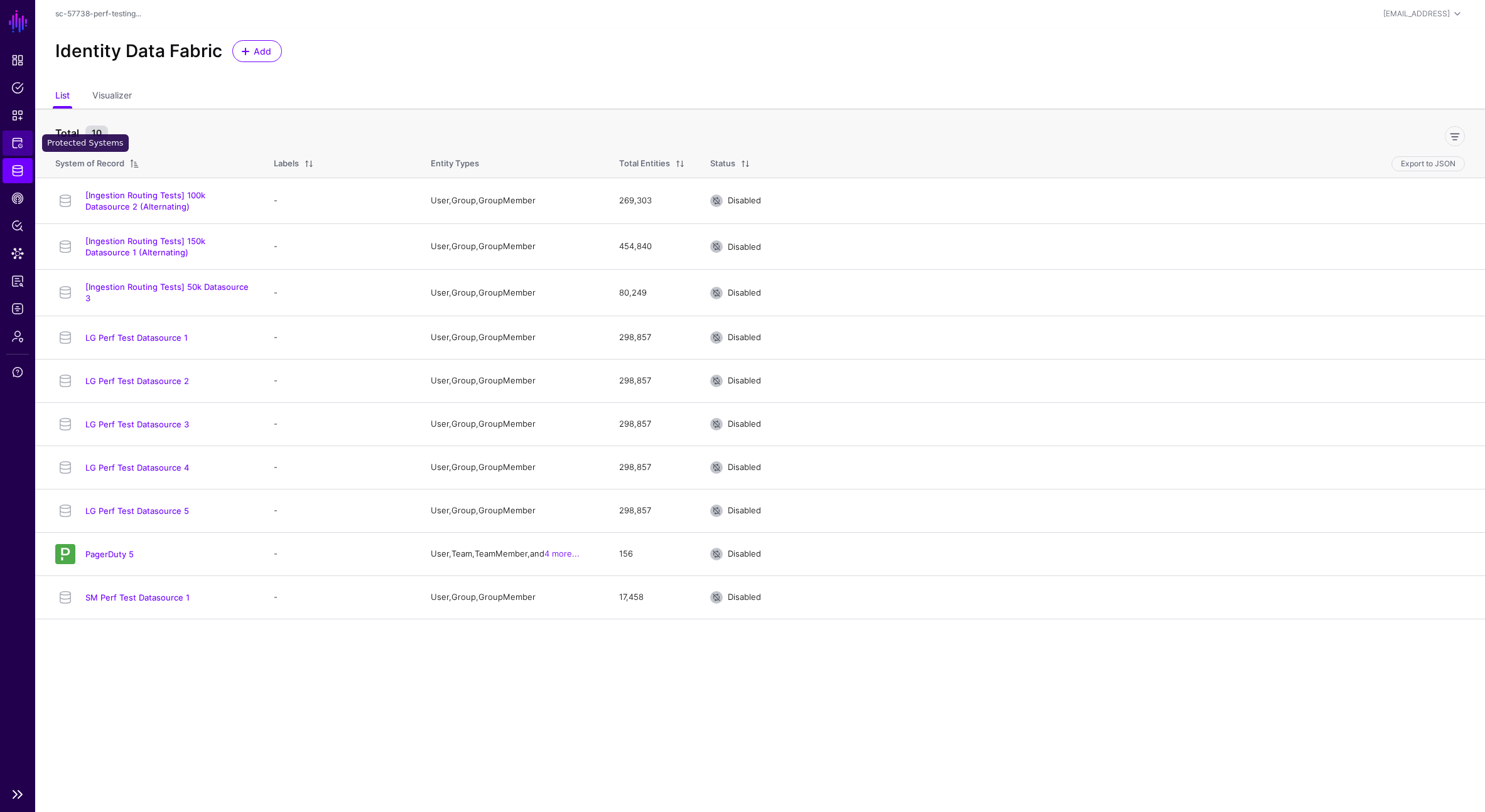
click at [20, 138] on span "Protected Systems" at bounding box center [17, 143] width 13 height 13
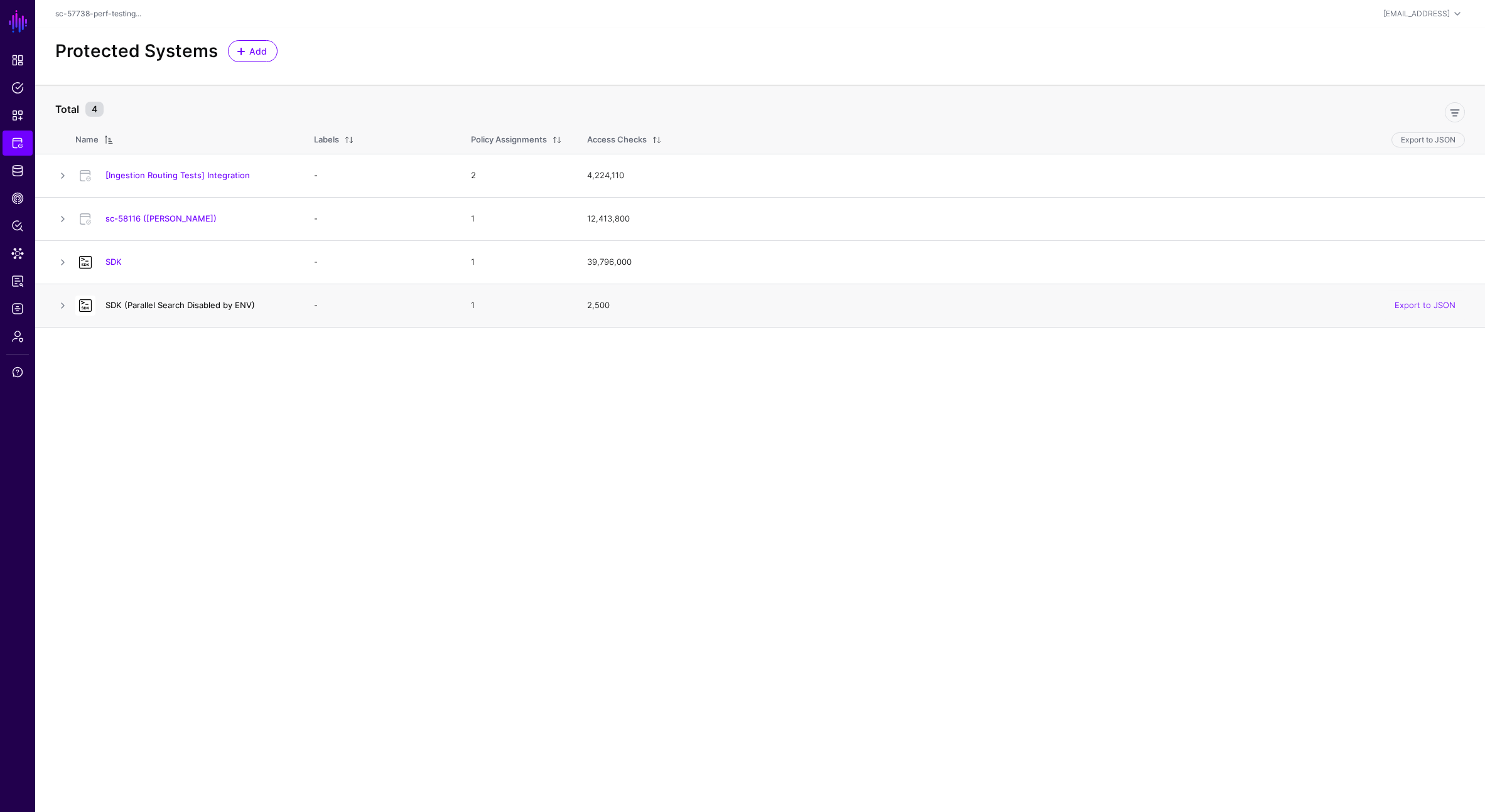
click at [179, 310] on link "SDK (Parallel Search Disabled by ENV)" at bounding box center [180, 305] width 149 height 10
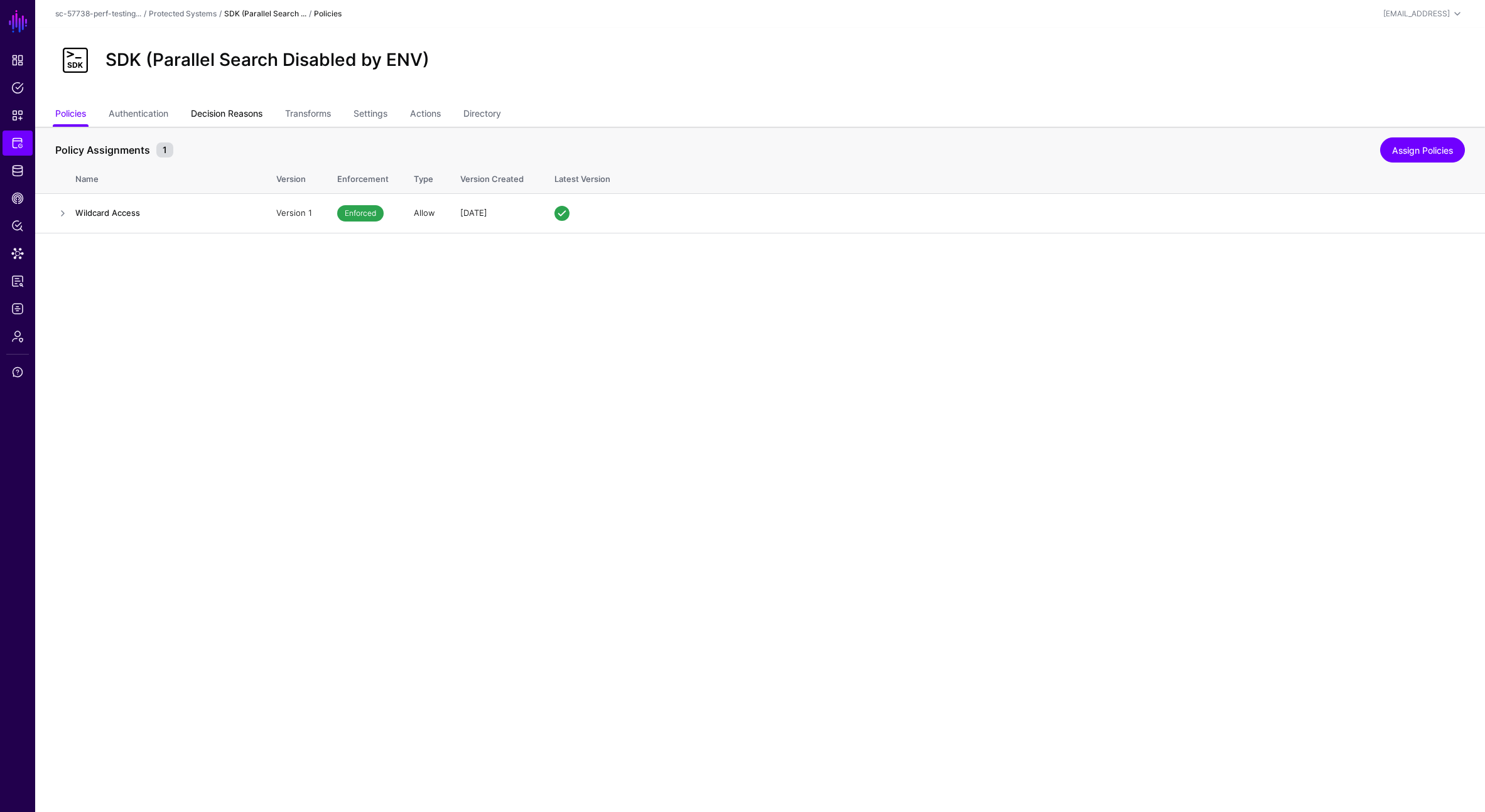
click at [224, 117] on link "Decision Reasons" at bounding box center [226, 115] width 72 height 24
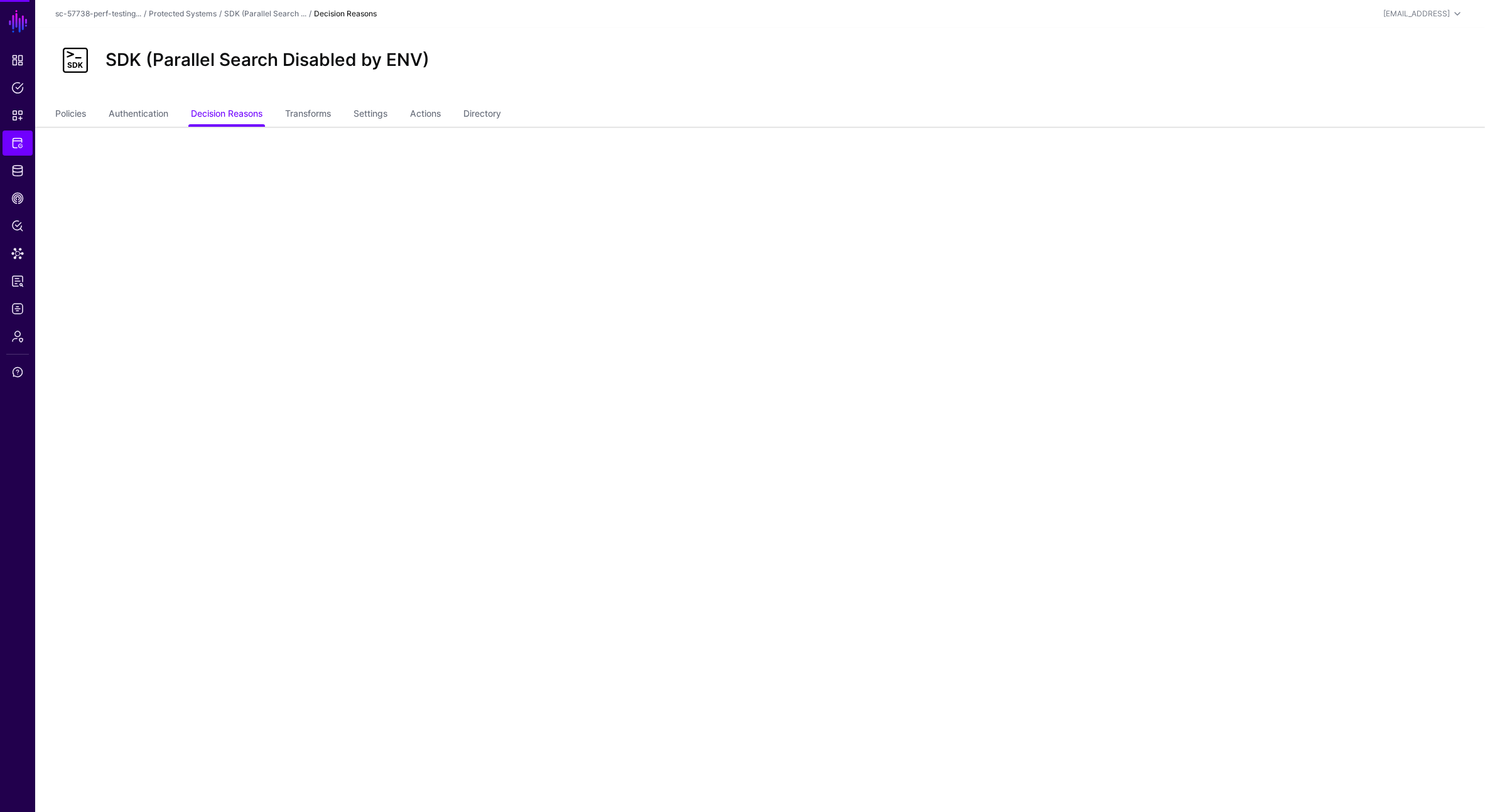
click at [287, 117] on ul "Policies Authentication Decision Reasons Transforms Settings Actions Directory" at bounding box center [760, 115] width 1410 height 24
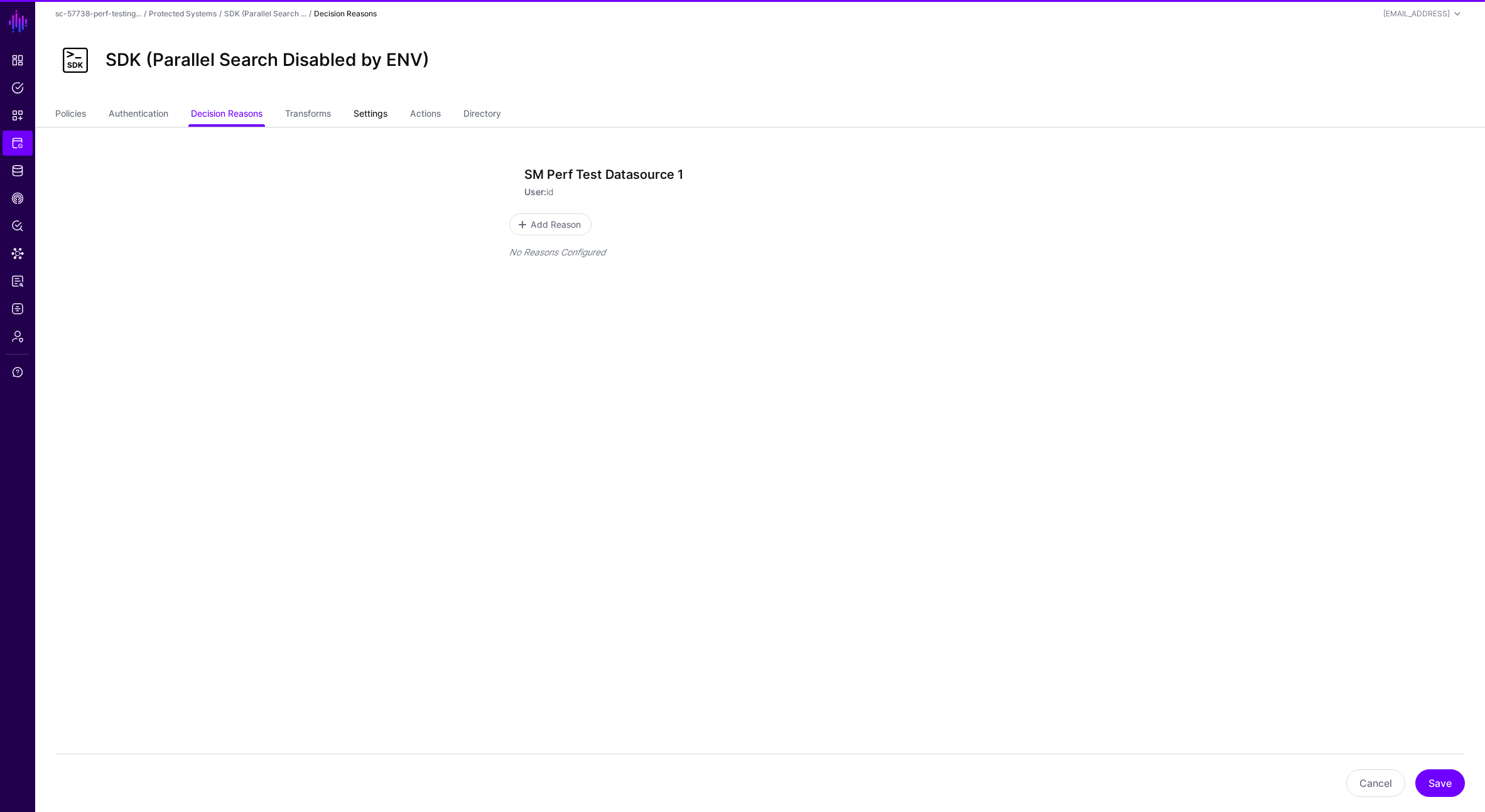
click at [382, 113] on link "Settings" at bounding box center [370, 115] width 34 height 24
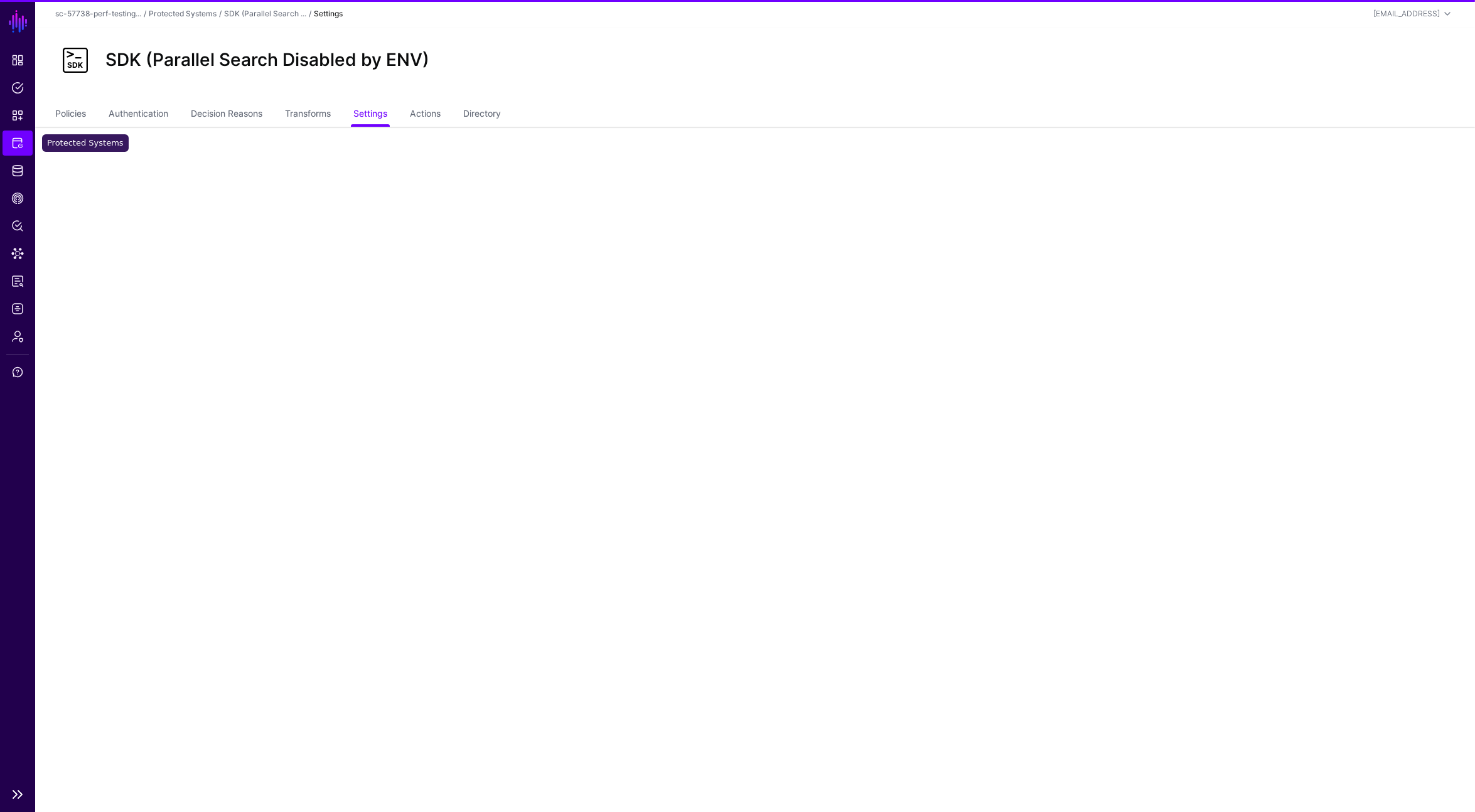
click at [11, 148] on span "Protected Systems" at bounding box center [17, 143] width 13 height 13
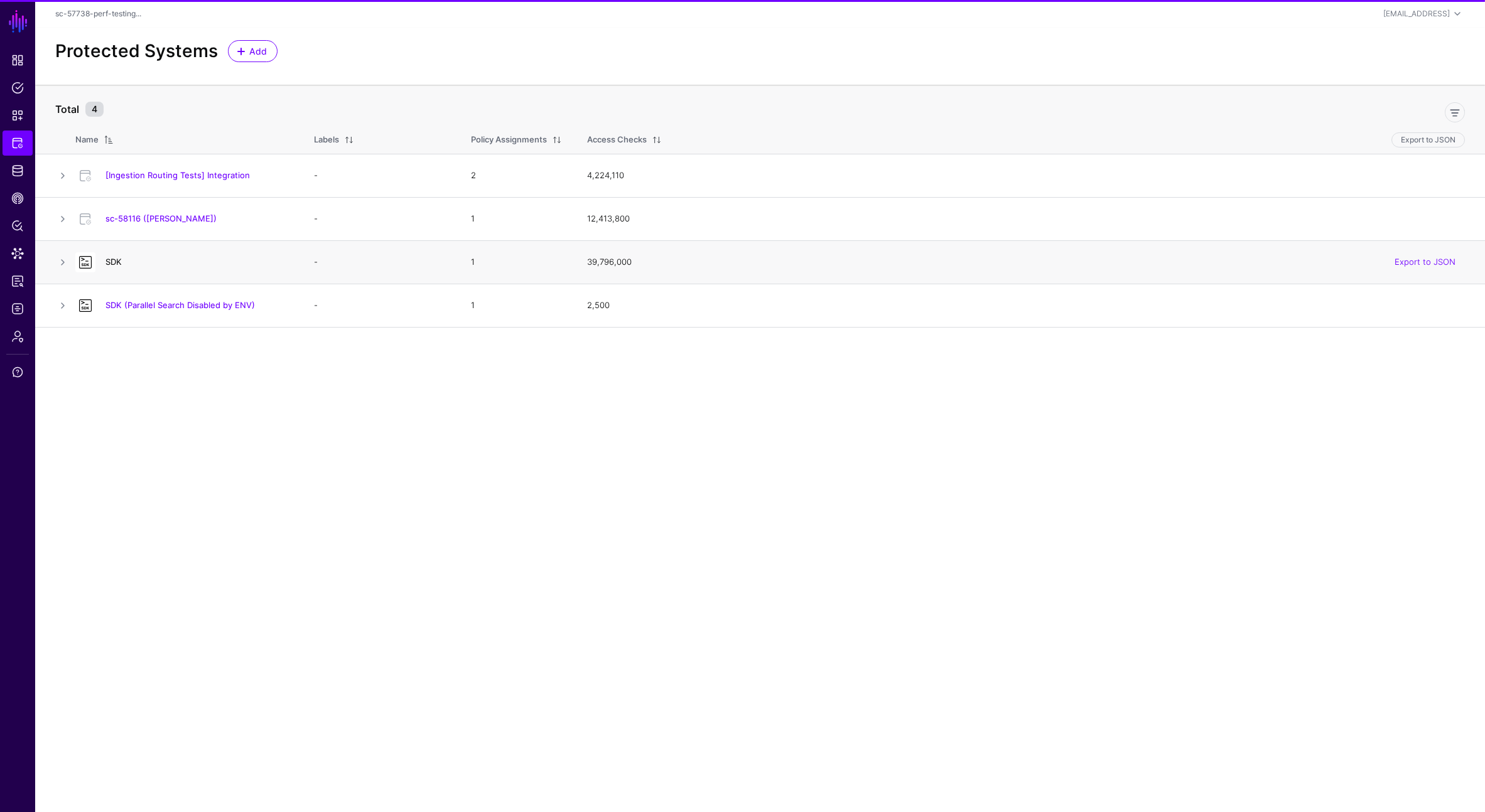
click at [112, 265] on link "SDK" at bounding box center [114, 261] width 16 height 10
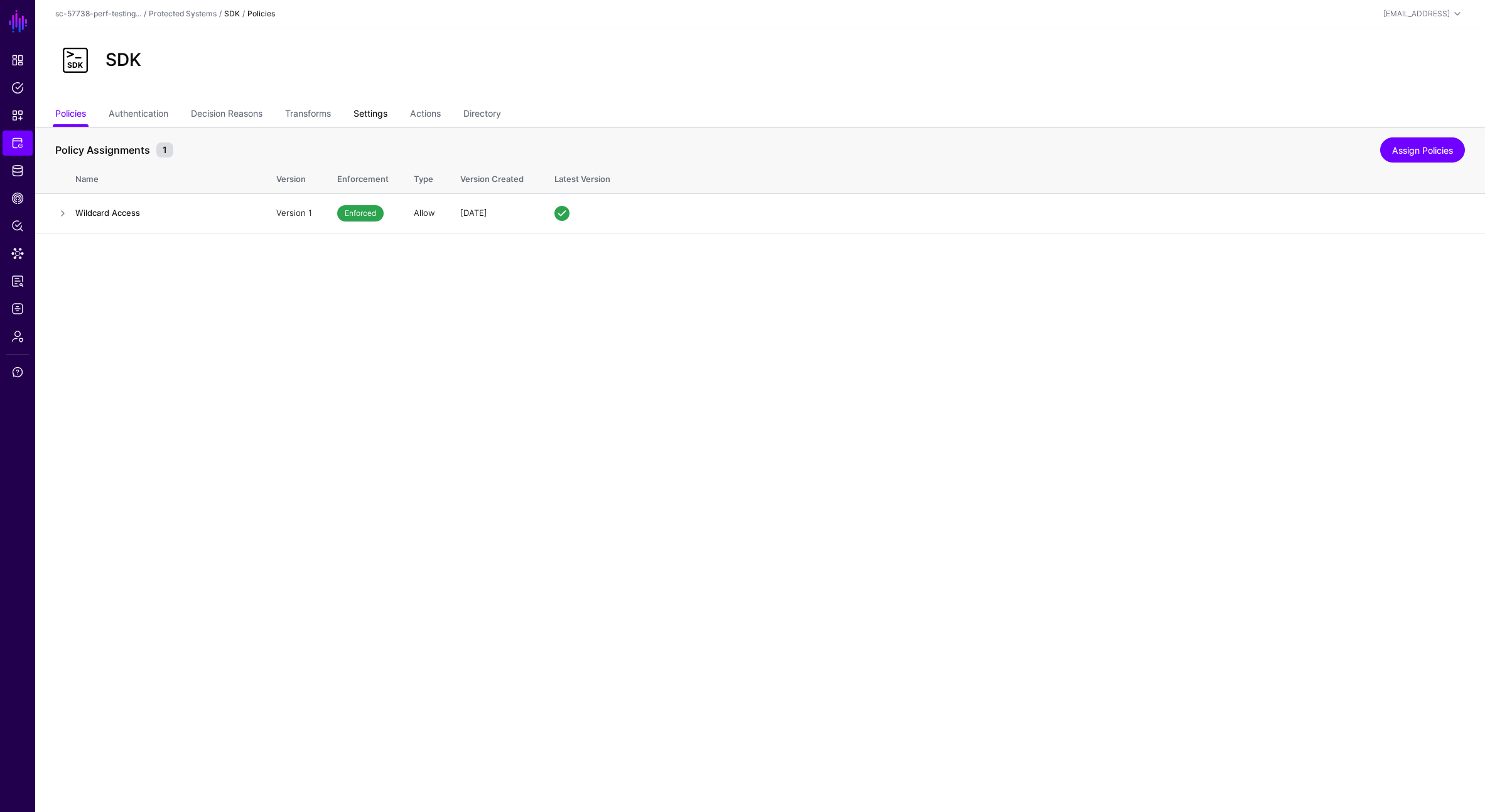
click at [371, 116] on link "Settings" at bounding box center [370, 115] width 34 height 24
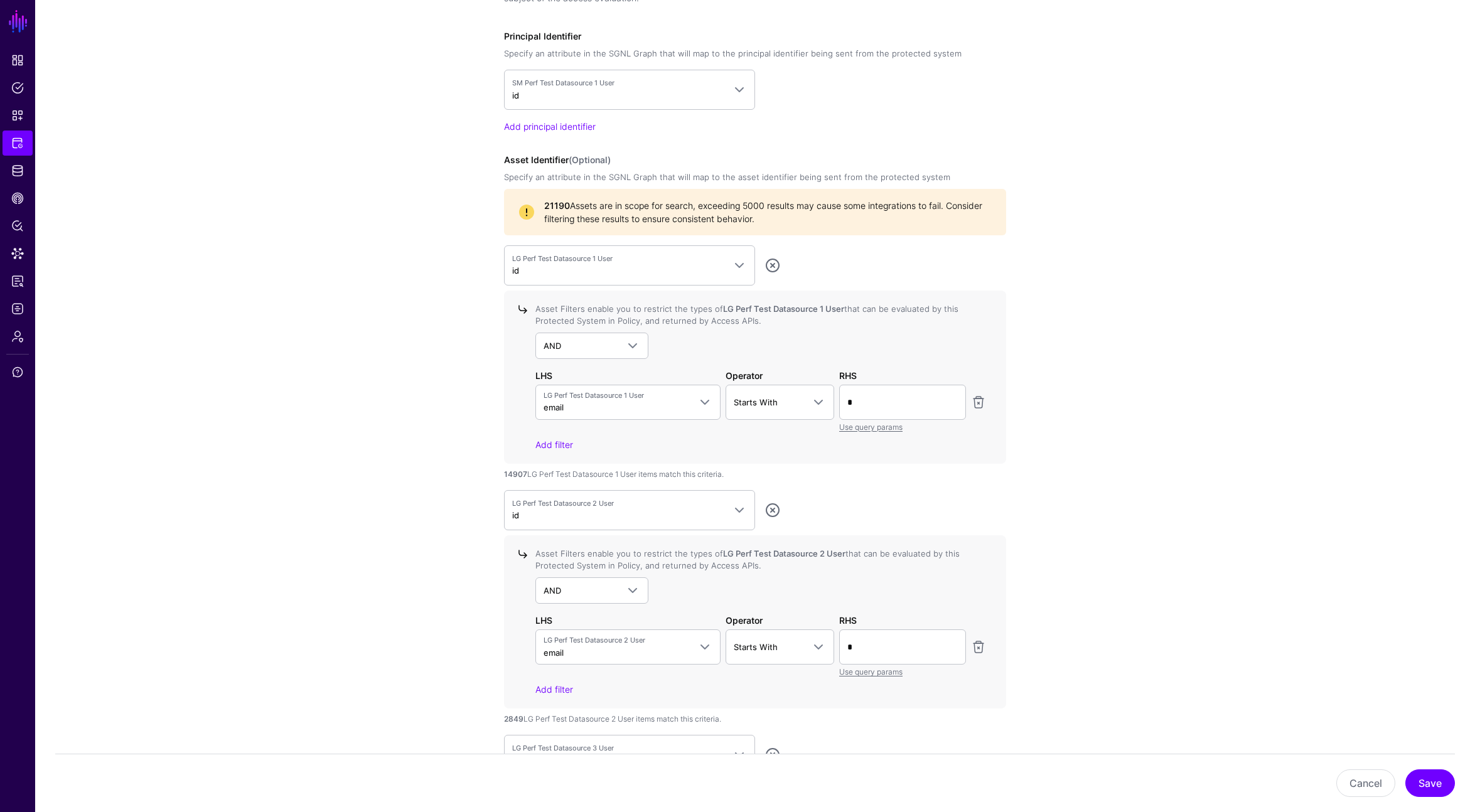
scroll to position [642, 0]
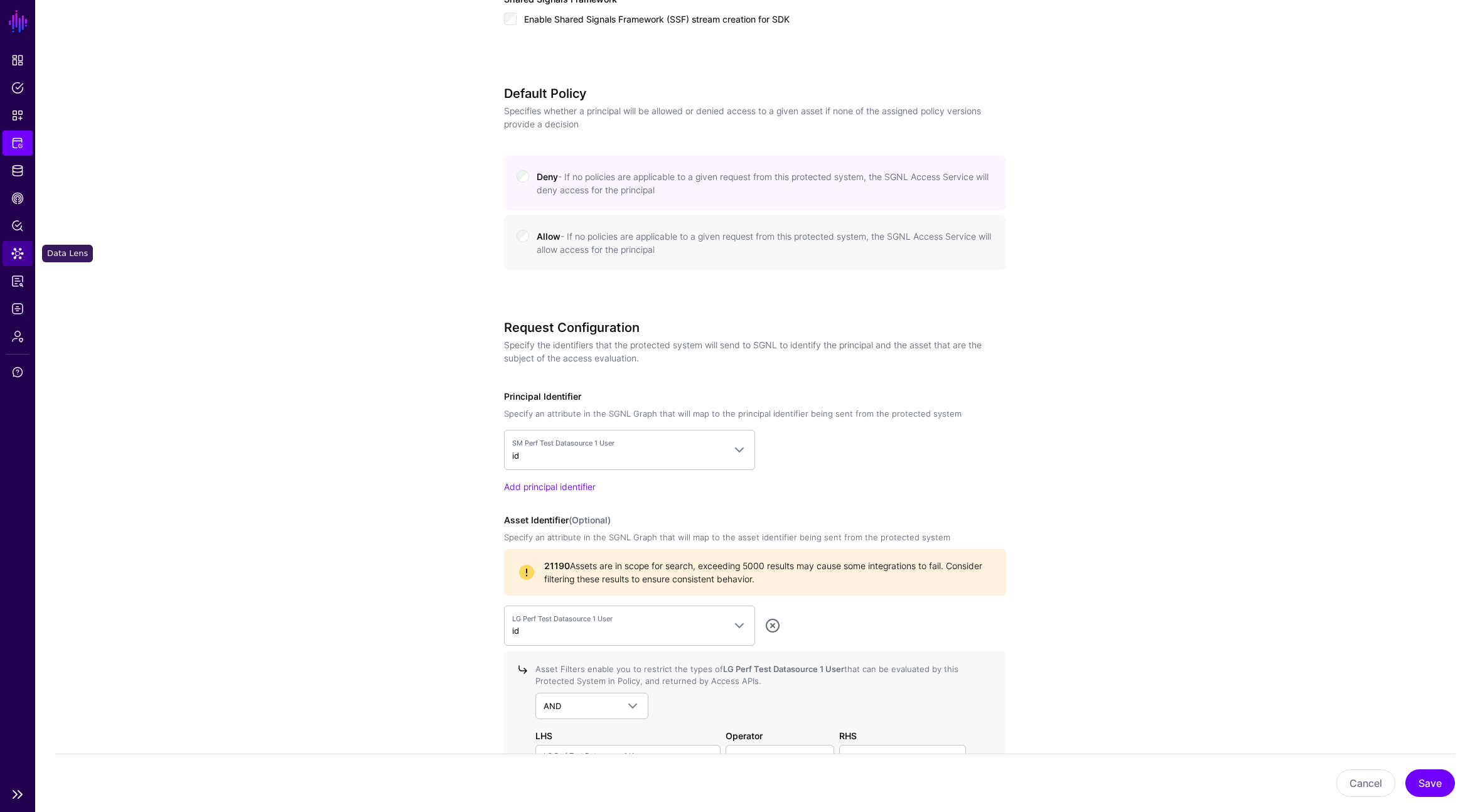
click at [22, 243] on link "Data Lens" at bounding box center [17, 253] width 30 height 25
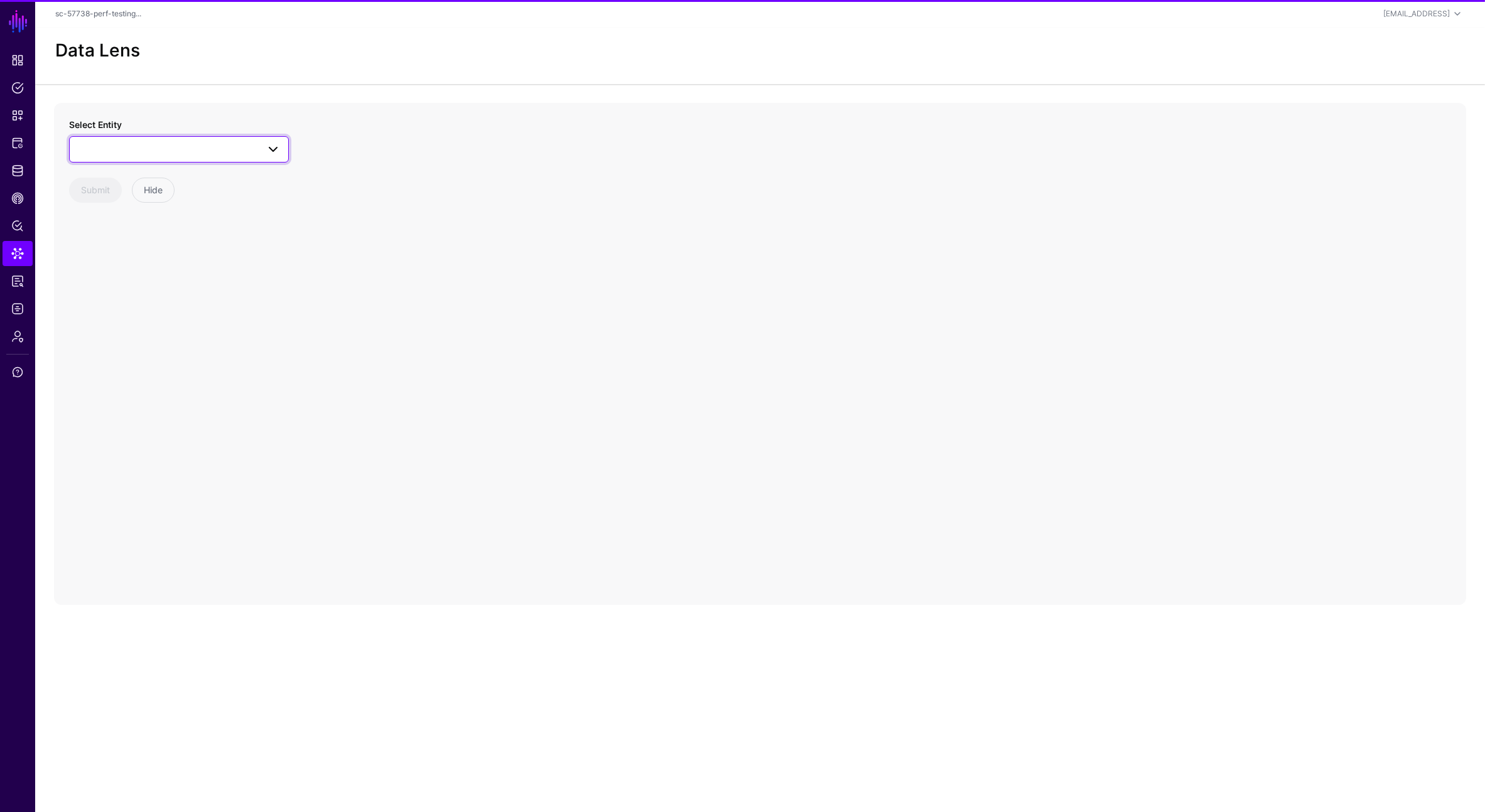
click at [163, 148] on span at bounding box center [179, 149] width 204 height 15
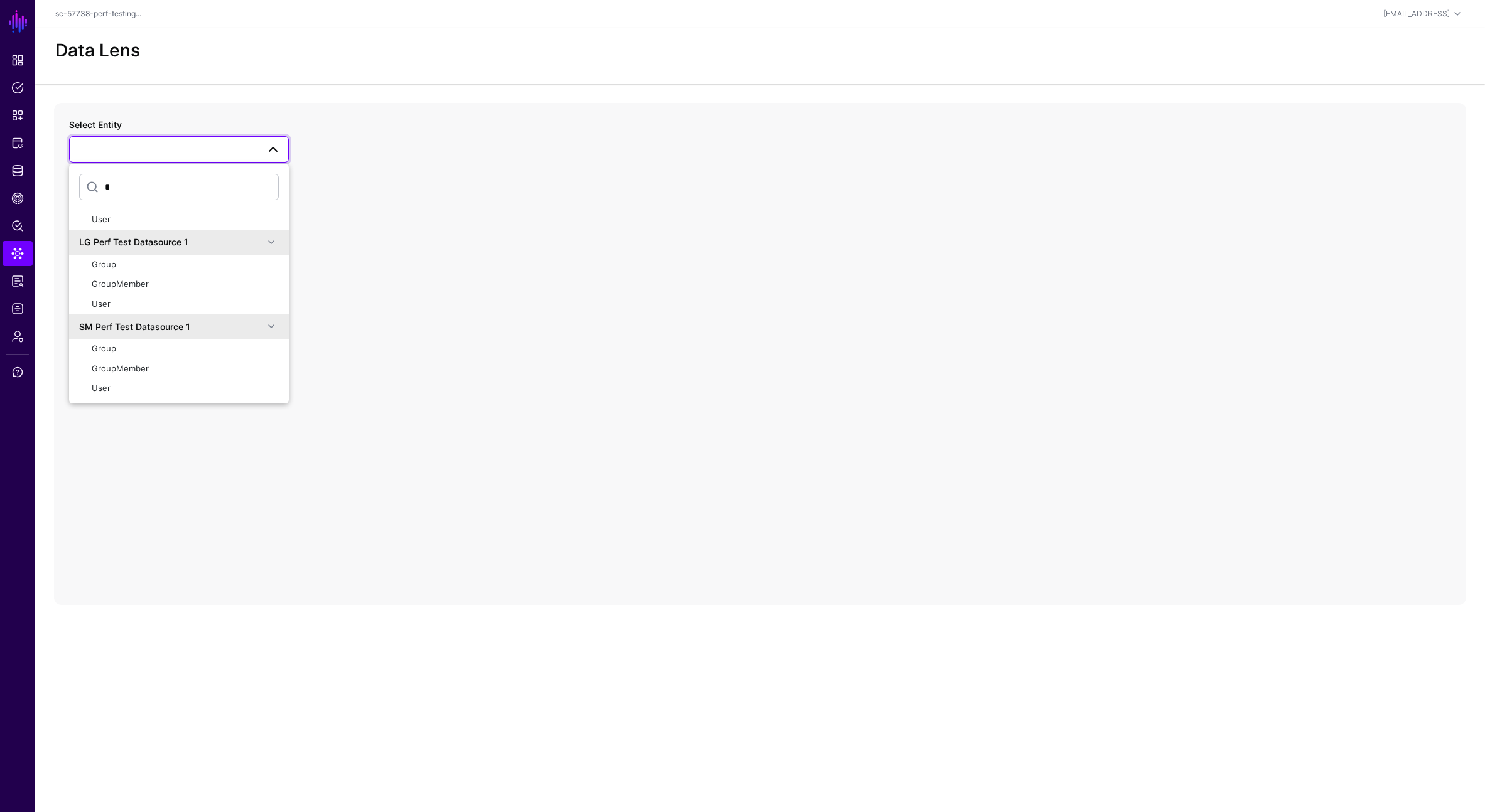
scroll to position [637, 0]
type input "*"
click at [140, 387] on div "User" at bounding box center [185, 388] width 187 height 13
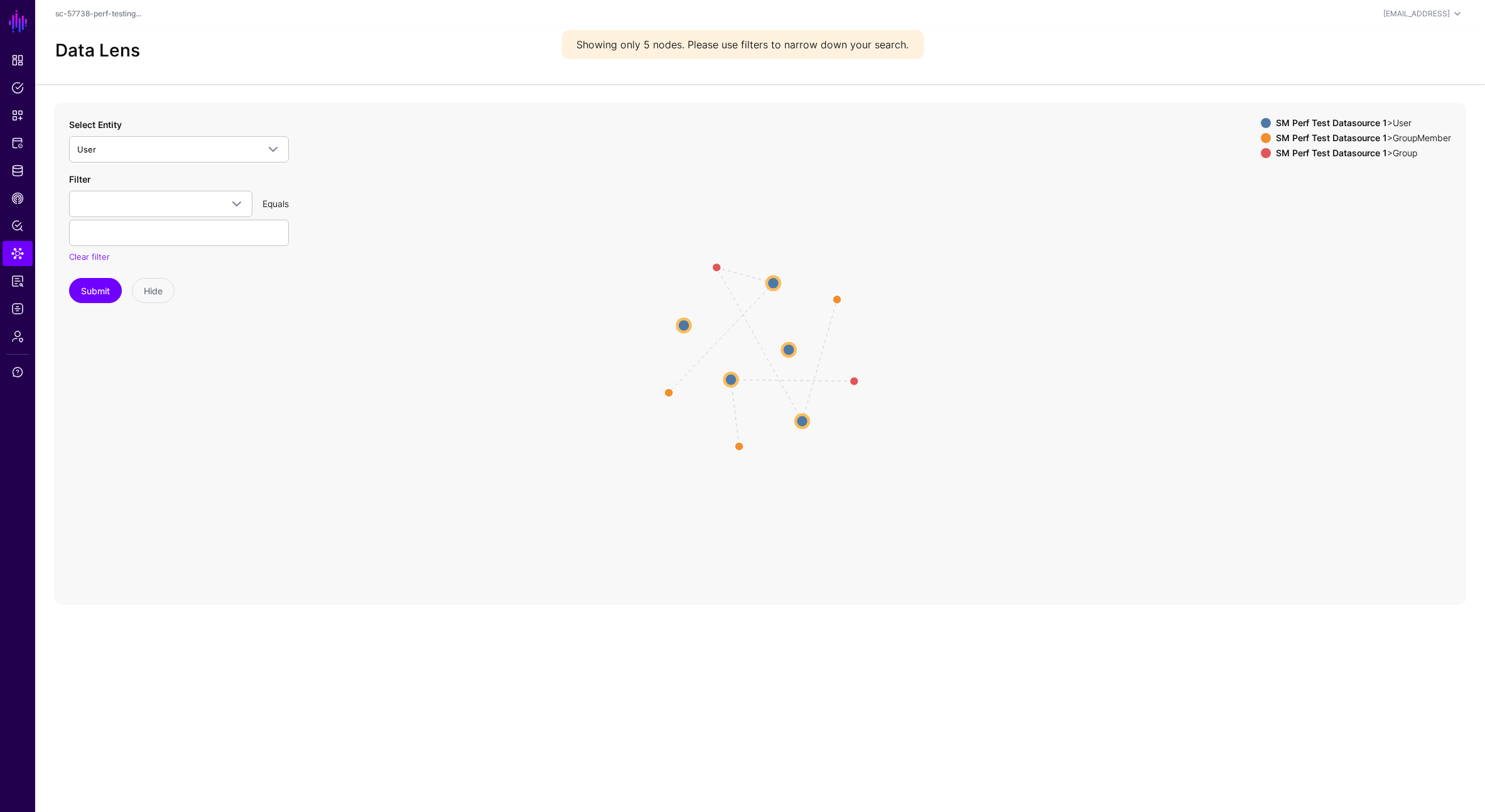
click at [687, 327] on circle at bounding box center [684, 326] width 13 height 13
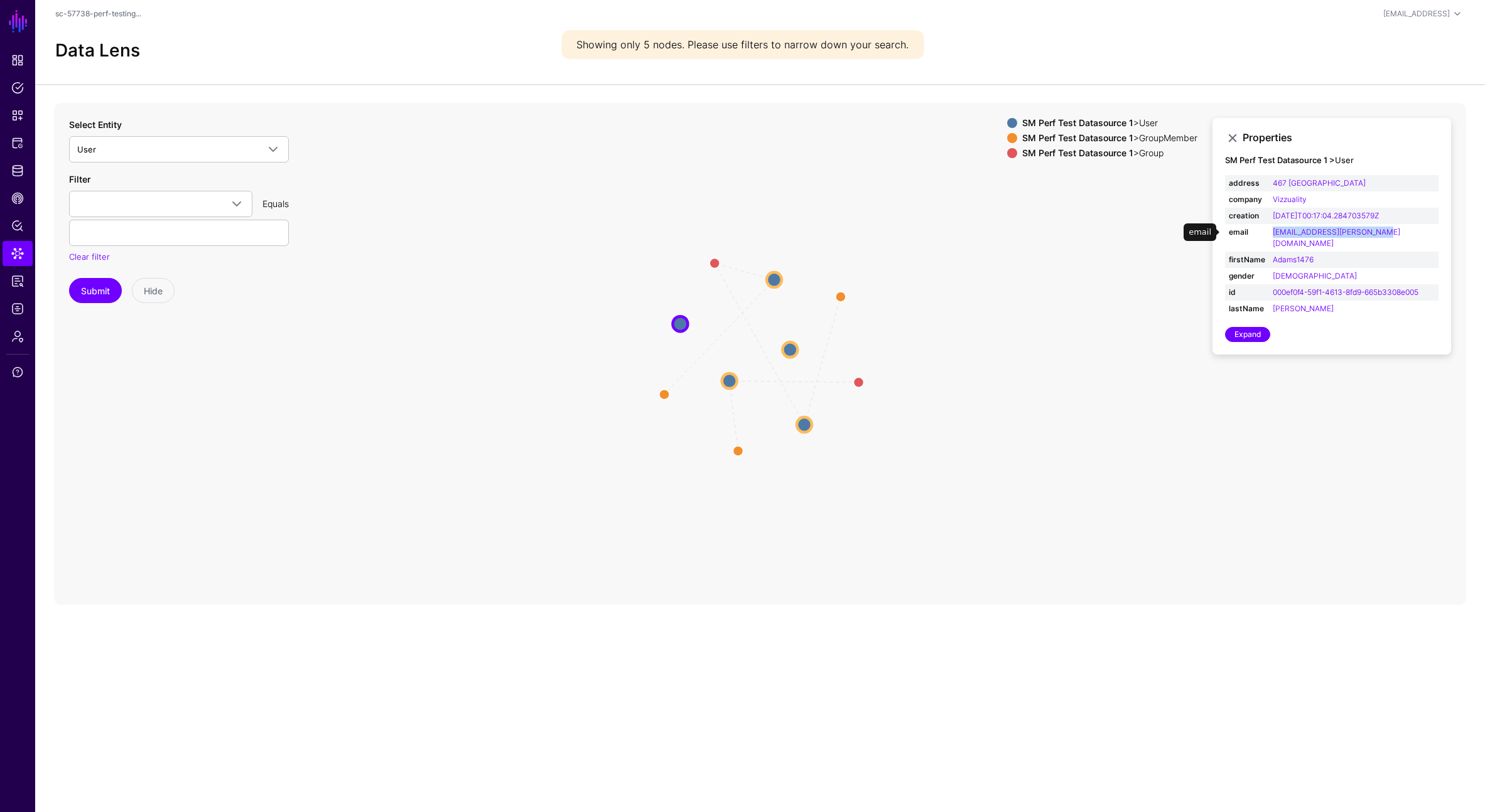
drag, startPoint x: 1386, startPoint y: 233, endPoint x: 1266, endPoint y: 230, distance: 120.0
click at [1266, 230] on tr "email [EMAIL_ADDRESS][PERSON_NAME][DOMAIN_NAME]" at bounding box center [1332, 238] width 214 height 28
copy tr "[EMAIL_ADDRESS][PERSON_NAME][DOMAIN_NAME]"
click at [777, 278] on circle at bounding box center [774, 279] width 15 height 15
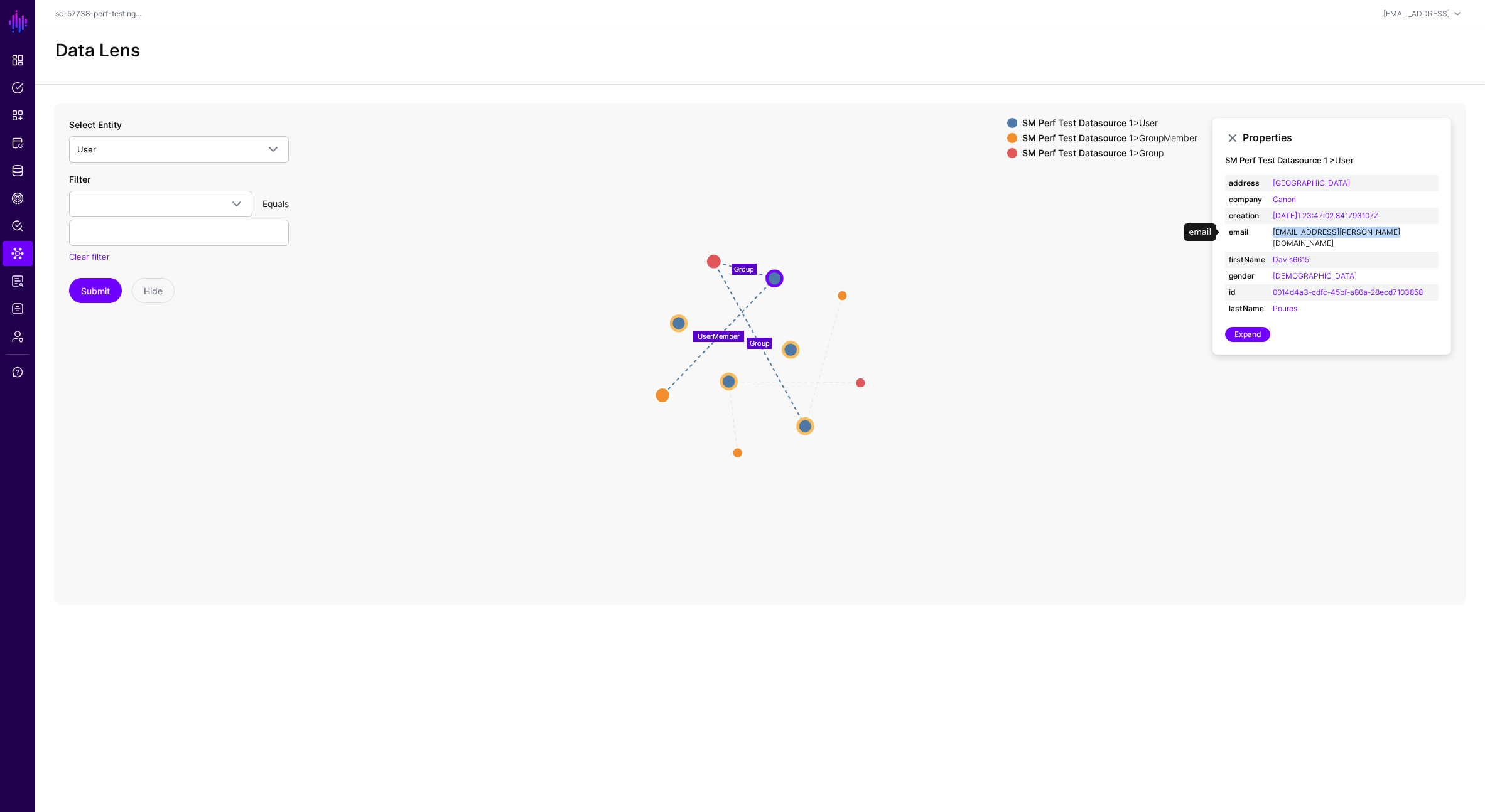
drag, startPoint x: 1398, startPoint y: 230, endPoint x: 1275, endPoint y: 233, distance: 123.0
click at [1275, 233] on td "[EMAIL_ADDRESS][PERSON_NAME][DOMAIN_NAME]" at bounding box center [1354, 238] width 169 height 28
copy link "[EMAIL_ADDRESS][PERSON_NAME][DOMAIN_NAME]"
click at [794, 345] on circle at bounding box center [790, 349] width 15 height 15
click at [794, 347] on circle at bounding box center [790, 349] width 15 height 15
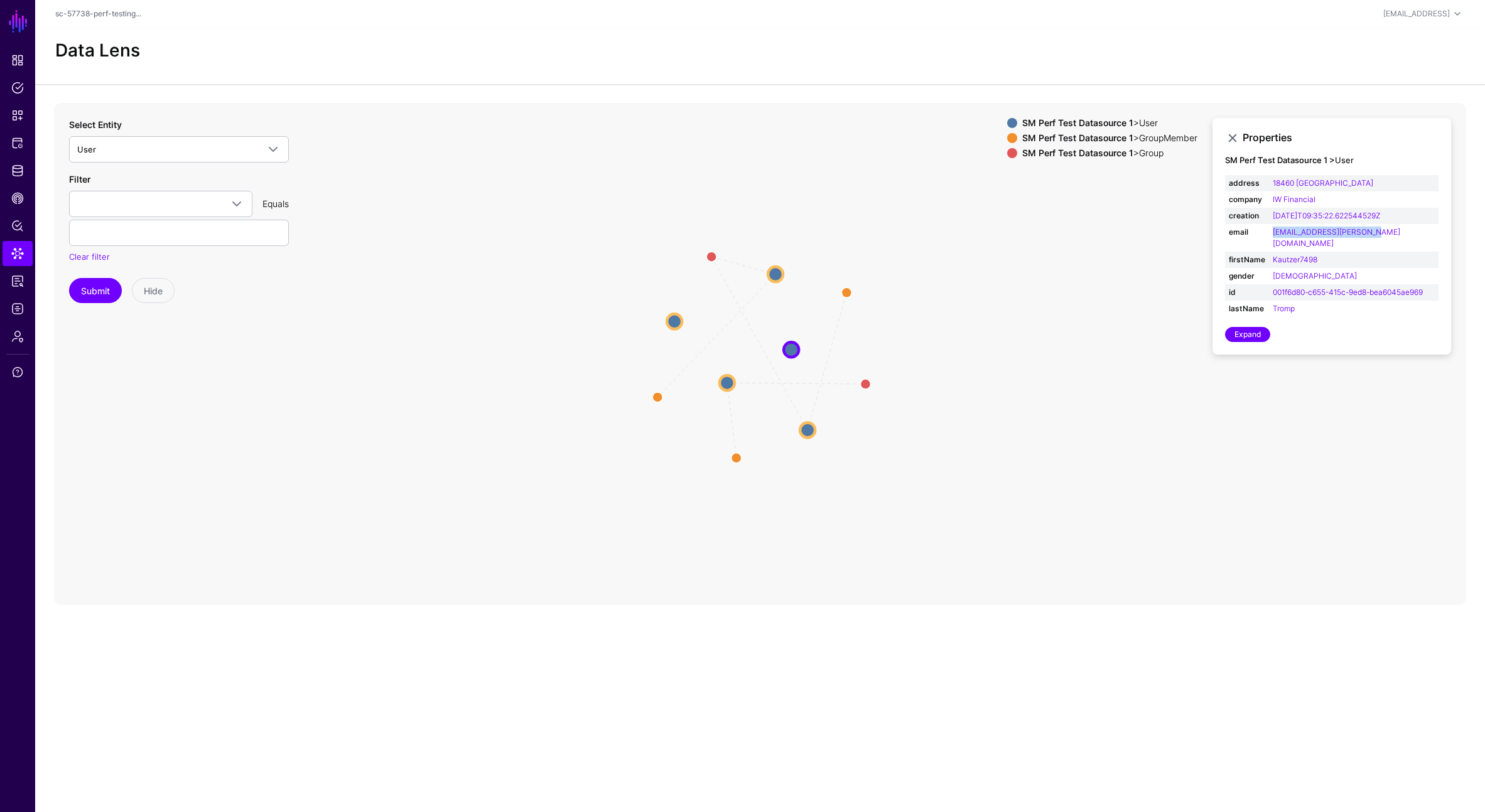
drag, startPoint x: 1368, startPoint y: 234, endPoint x: 1271, endPoint y: 236, distance: 97.0
click at [1271, 236] on td "[EMAIL_ADDRESS][PERSON_NAME][DOMAIN_NAME]" at bounding box center [1354, 238] width 169 height 28
copy link "[EMAIL_ADDRESS][PERSON_NAME][DOMAIN_NAME]"
click at [724, 385] on circle at bounding box center [727, 383] width 15 height 15
click at [1387, 230] on td "[EMAIL_ADDRESS][PERSON_NAME][DOMAIN_NAME]" at bounding box center [1354, 238] width 169 height 28
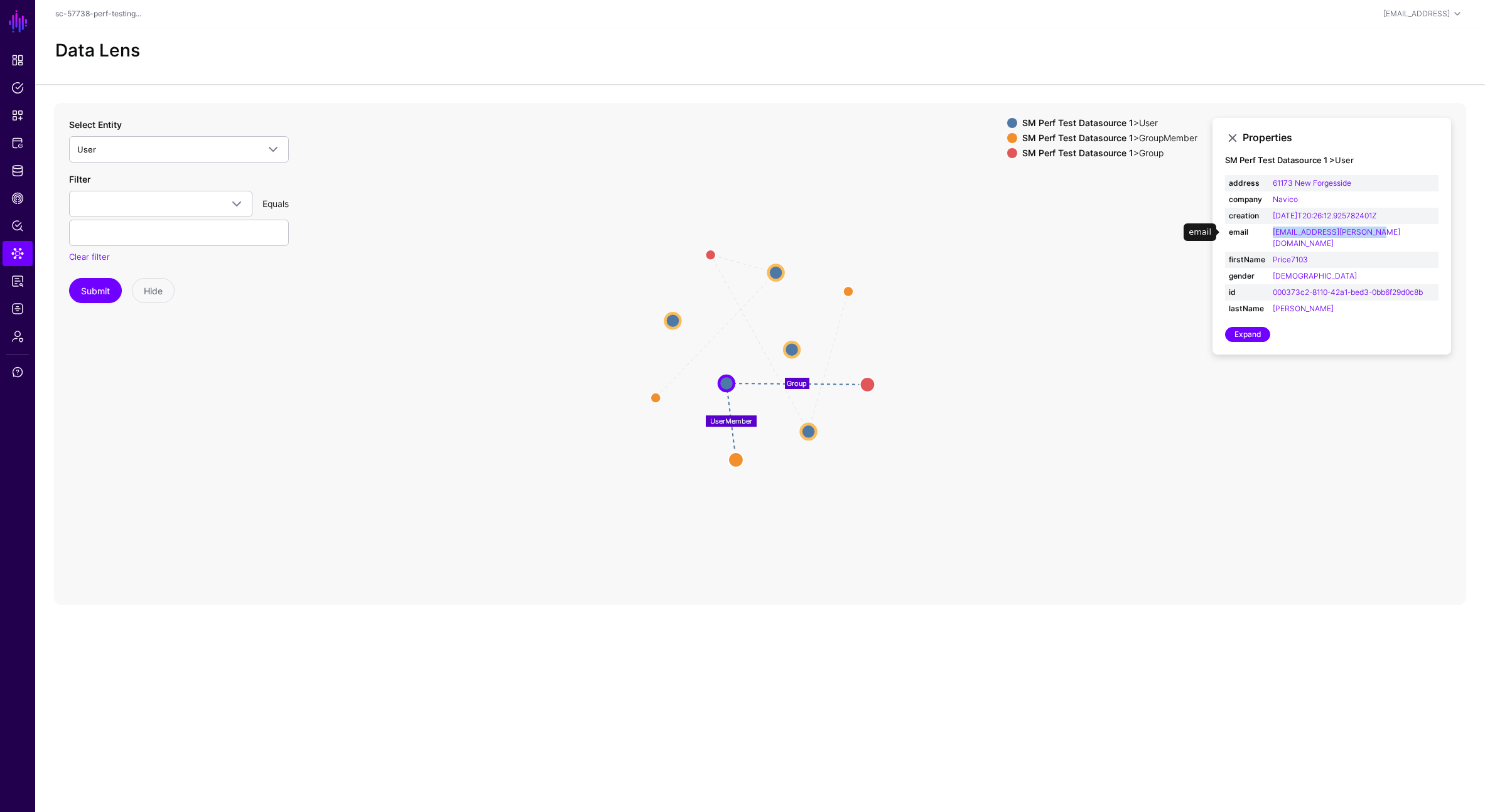
drag, startPoint x: 1386, startPoint y: 231, endPoint x: 1273, endPoint y: 234, distance: 113.0
click at [1273, 234] on td "[EMAIL_ADDRESS][PERSON_NAME][DOMAIN_NAME]" at bounding box center [1354, 238] width 169 height 28
copy link "[EMAIL_ADDRESS][PERSON_NAME][DOMAIN_NAME]"
click at [808, 433] on circle at bounding box center [808, 431] width 15 height 15
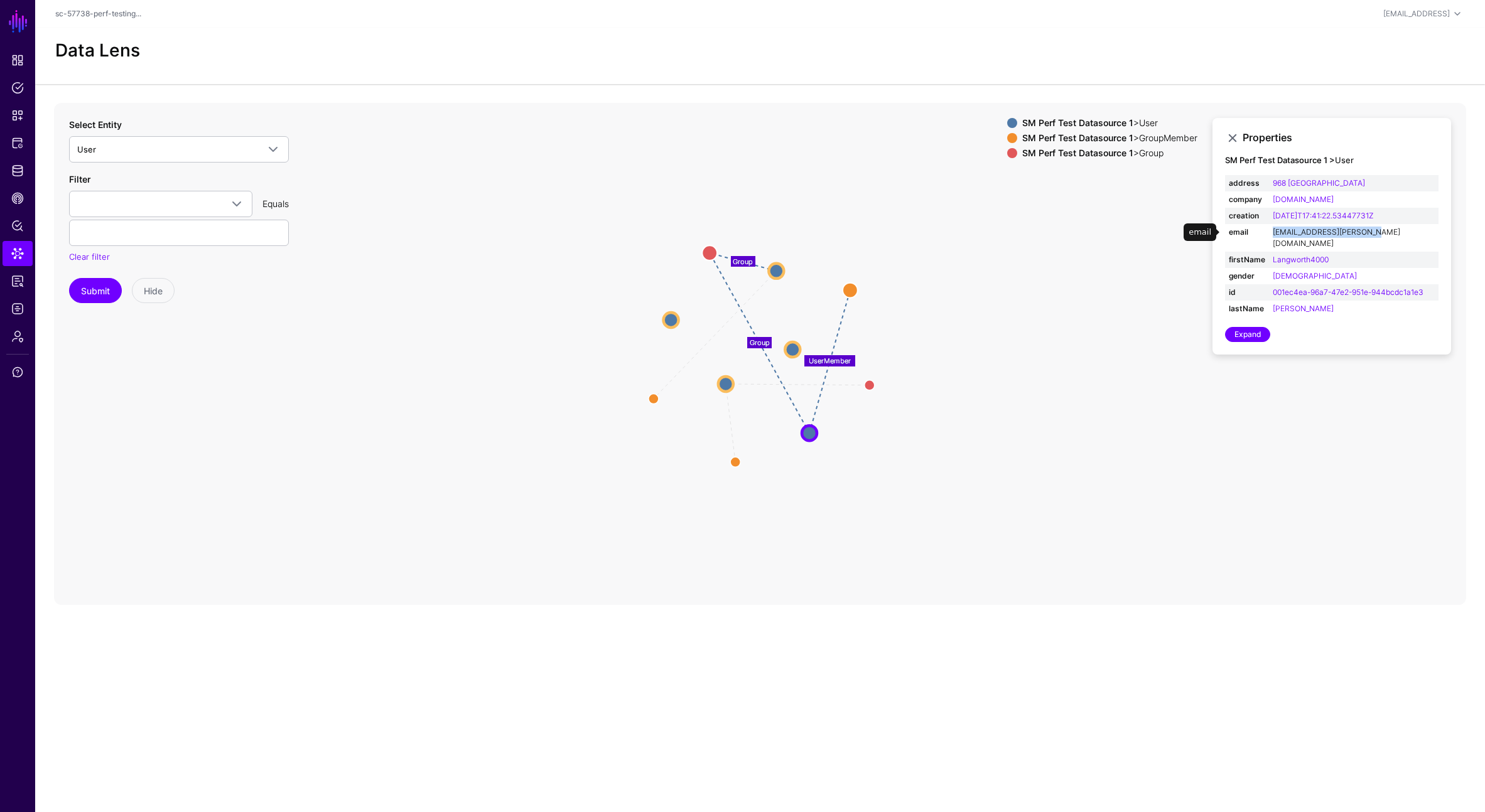
drag, startPoint x: 1385, startPoint y: 230, endPoint x: 1275, endPoint y: 235, distance: 110.1
click at [1275, 235] on td "[EMAIL_ADDRESS][PERSON_NAME][DOMAIN_NAME]" at bounding box center [1354, 238] width 169 height 28
copy link "[EMAIL_ADDRESS][PERSON_NAME][DOMAIN_NAME]"
